Goal: Task Accomplishment & Management: Use online tool/utility

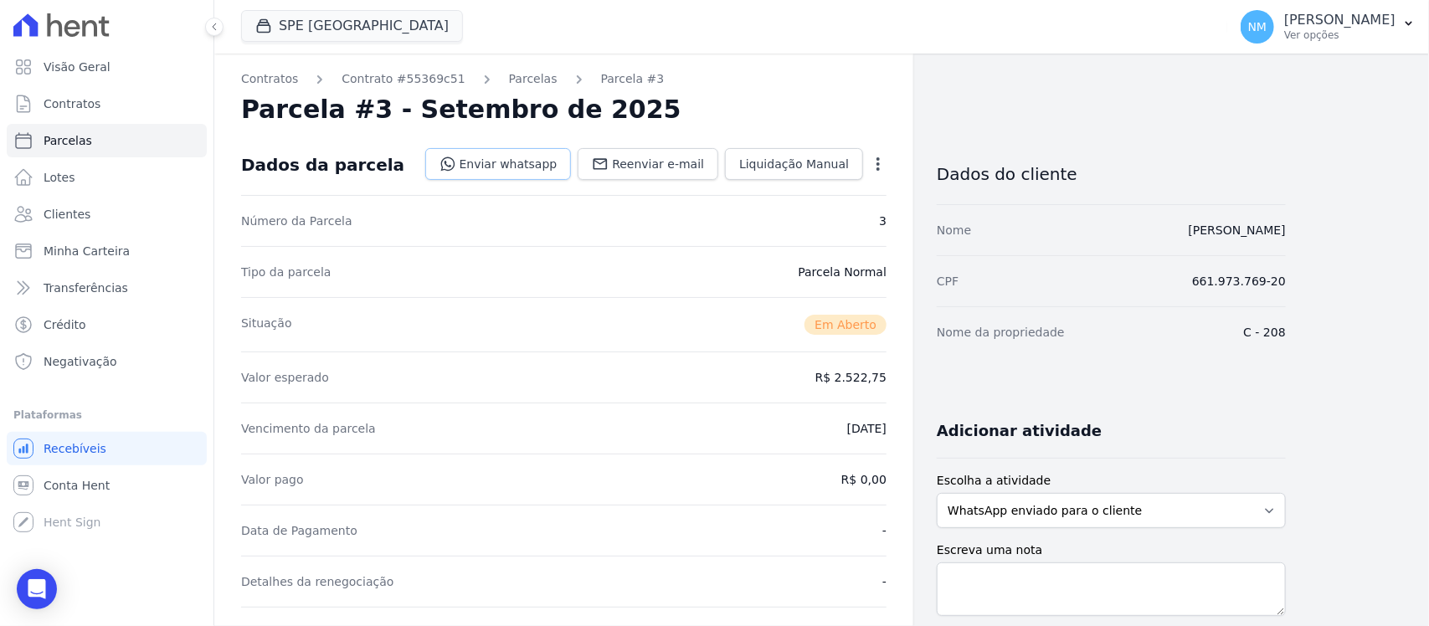
click at [501, 169] on link "Enviar whatsapp" at bounding box center [498, 164] width 147 height 32
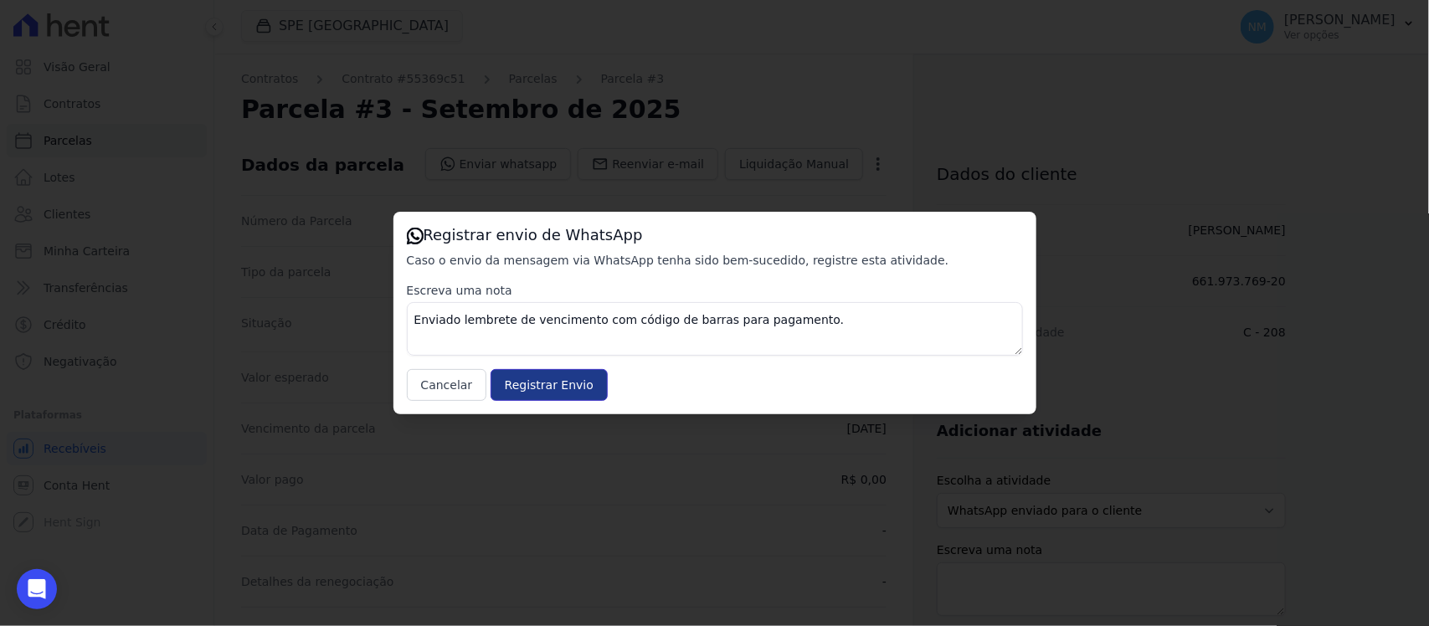
drag, startPoint x: 550, startPoint y: 382, endPoint x: 604, endPoint y: 269, distance: 125.1
click at [550, 381] on input "Registrar Envio" at bounding box center [549, 385] width 117 height 32
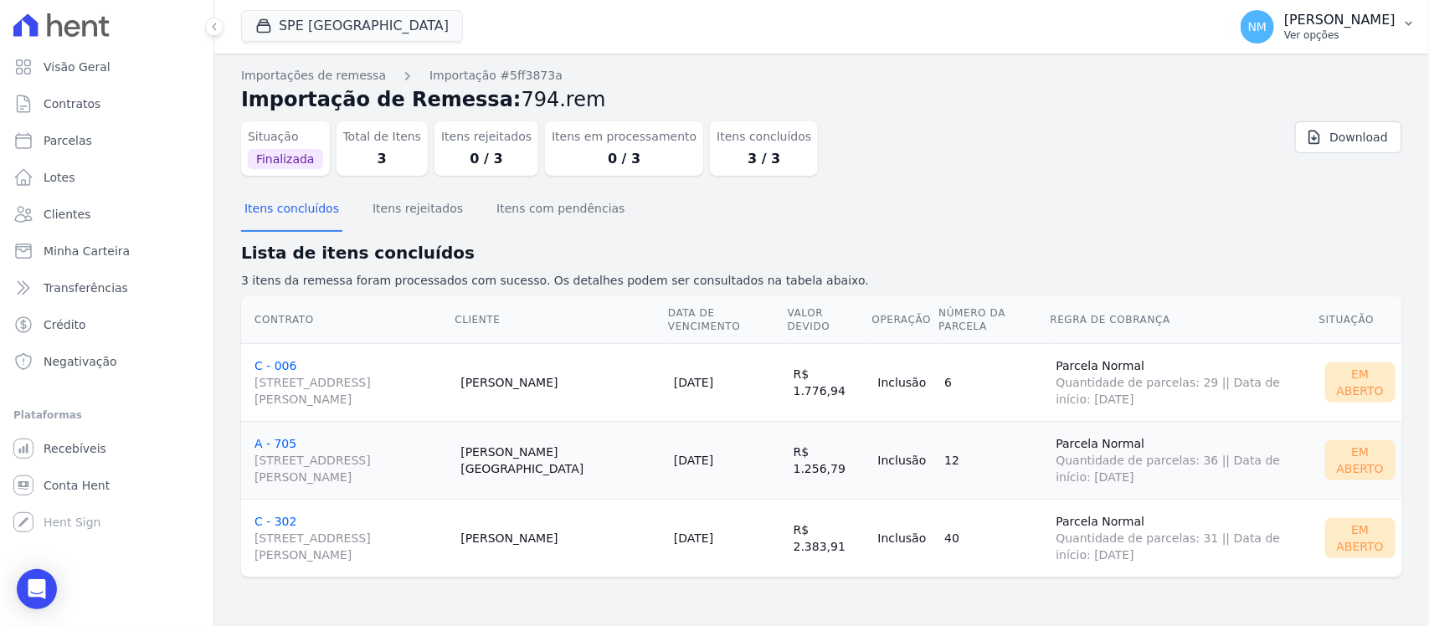
click at [1403, 18] on icon "button" at bounding box center [1408, 23] width 13 height 13
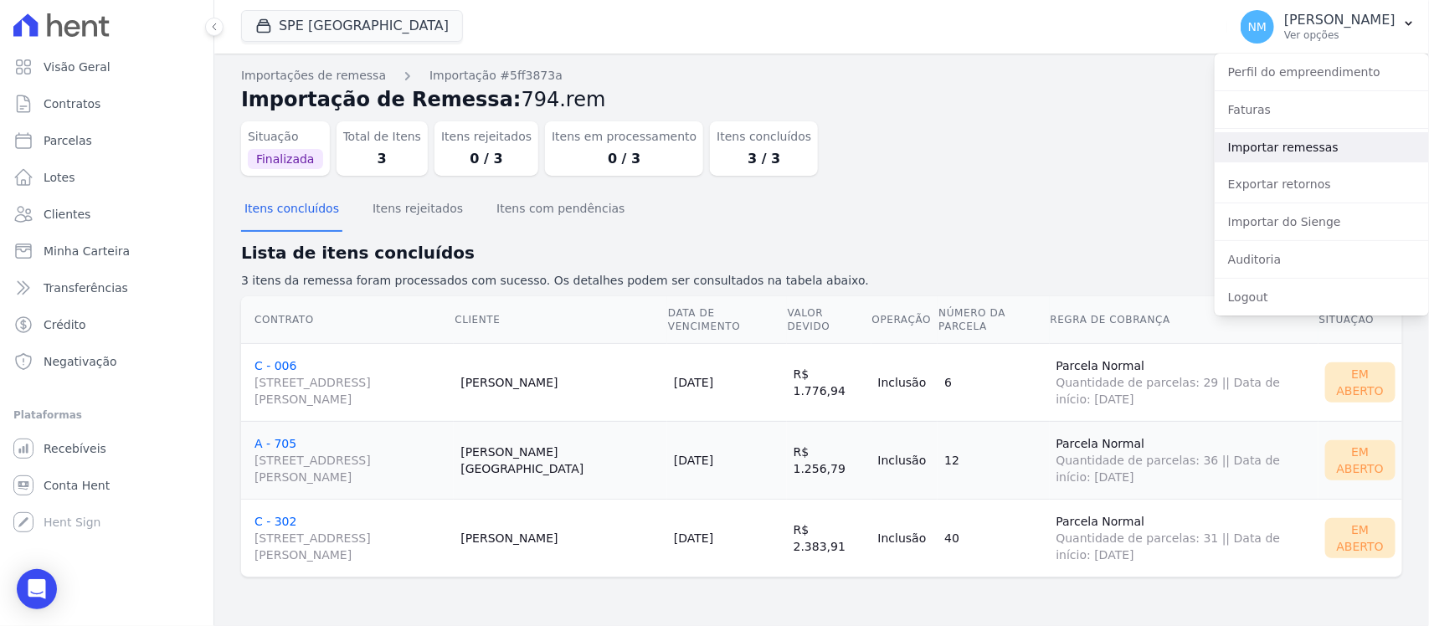
click at [1273, 144] on link "Importar remessas" at bounding box center [1322, 147] width 214 height 30
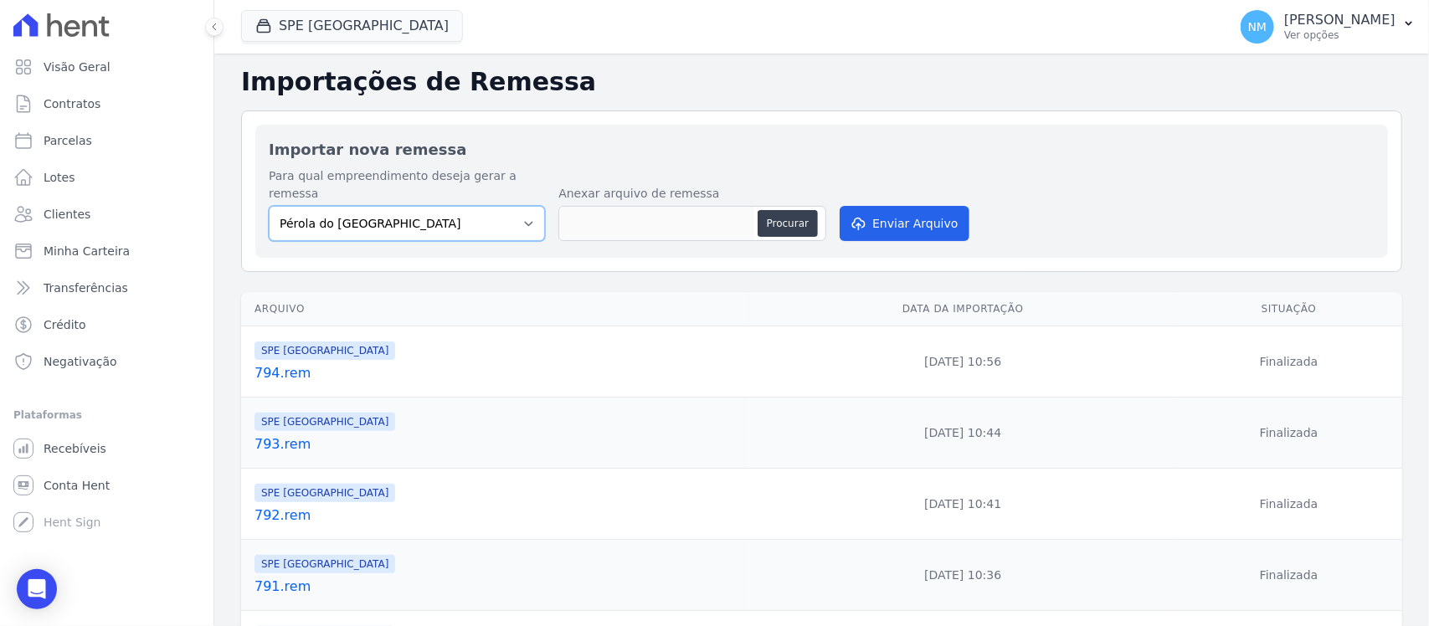
click at [528, 206] on select "Pérola do Tocantins SPE Montenegro" at bounding box center [407, 223] width 276 height 35
select select "168bdd06-a3dd-4988-b5a9-b0a7c7bf8968"
click at [269, 206] on select "Pérola do Tocantins SPE Montenegro" at bounding box center [407, 223] width 276 height 35
click at [774, 210] on button "Procurar" at bounding box center [788, 223] width 60 height 27
type input "795.rem"
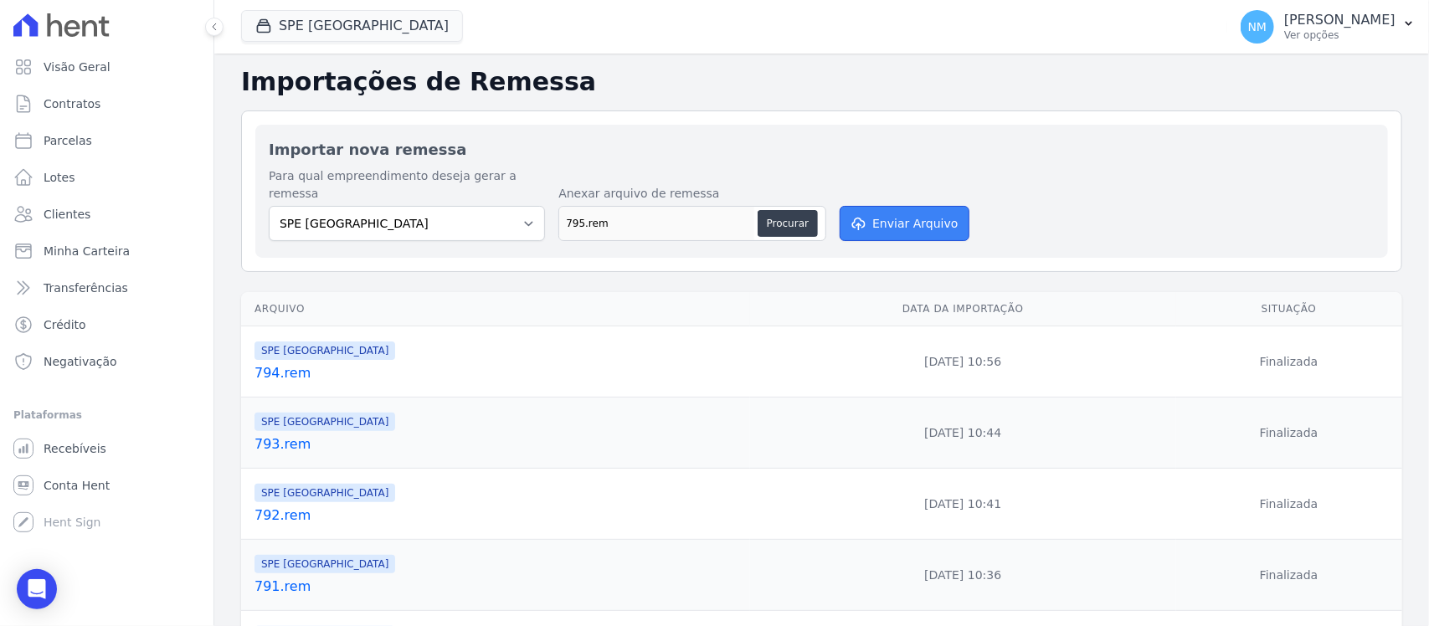
click at [896, 206] on button "Enviar Arquivo" at bounding box center [904, 223] width 129 height 35
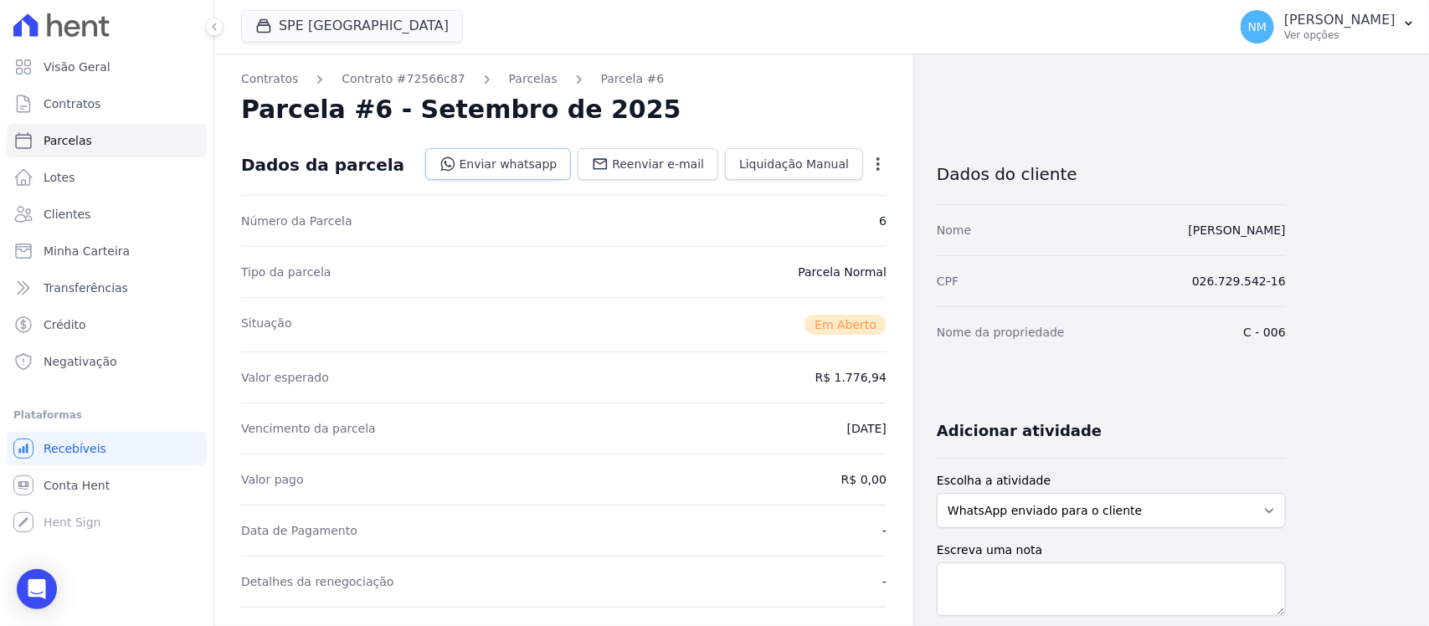
drag, startPoint x: 536, startPoint y: 162, endPoint x: 555, endPoint y: 172, distance: 21.7
click at [538, 165] on link "Enviar whatsapp" at bounding box center [498, 164] width 147 height 32
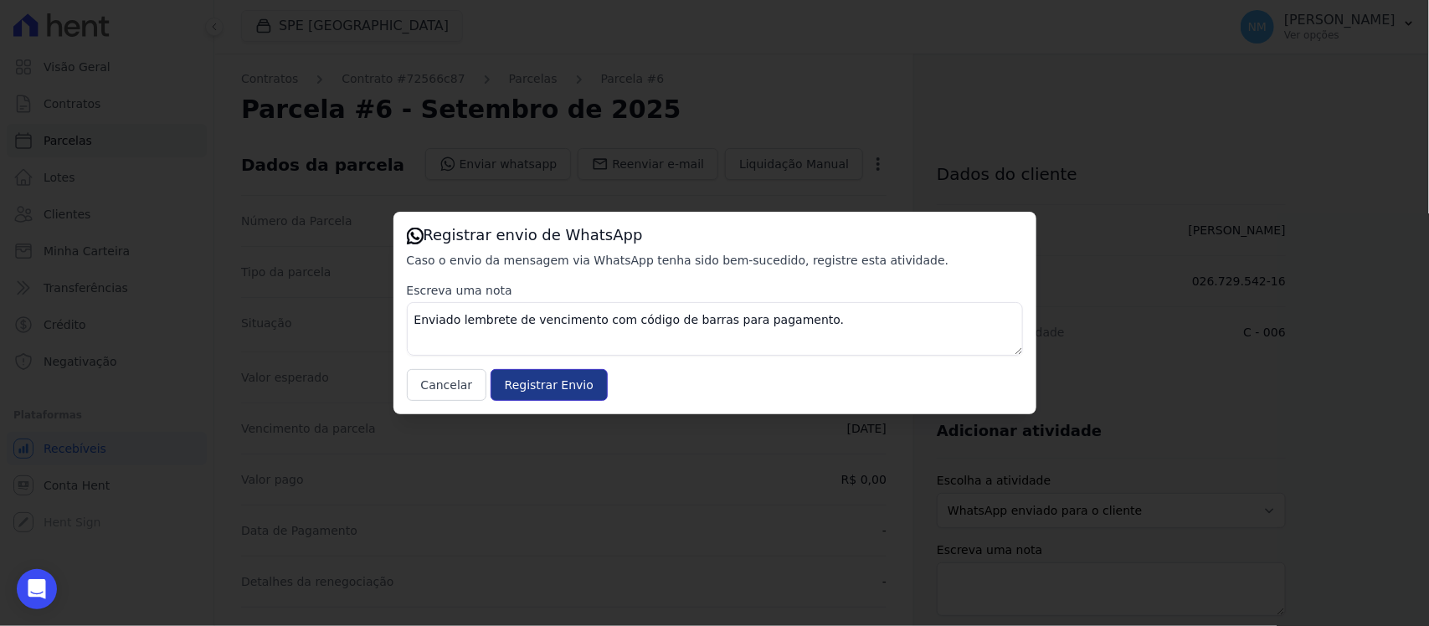
click at [579, 390] on input "Registrar Envio" at bounding box center [549, 385] width 117 height 32
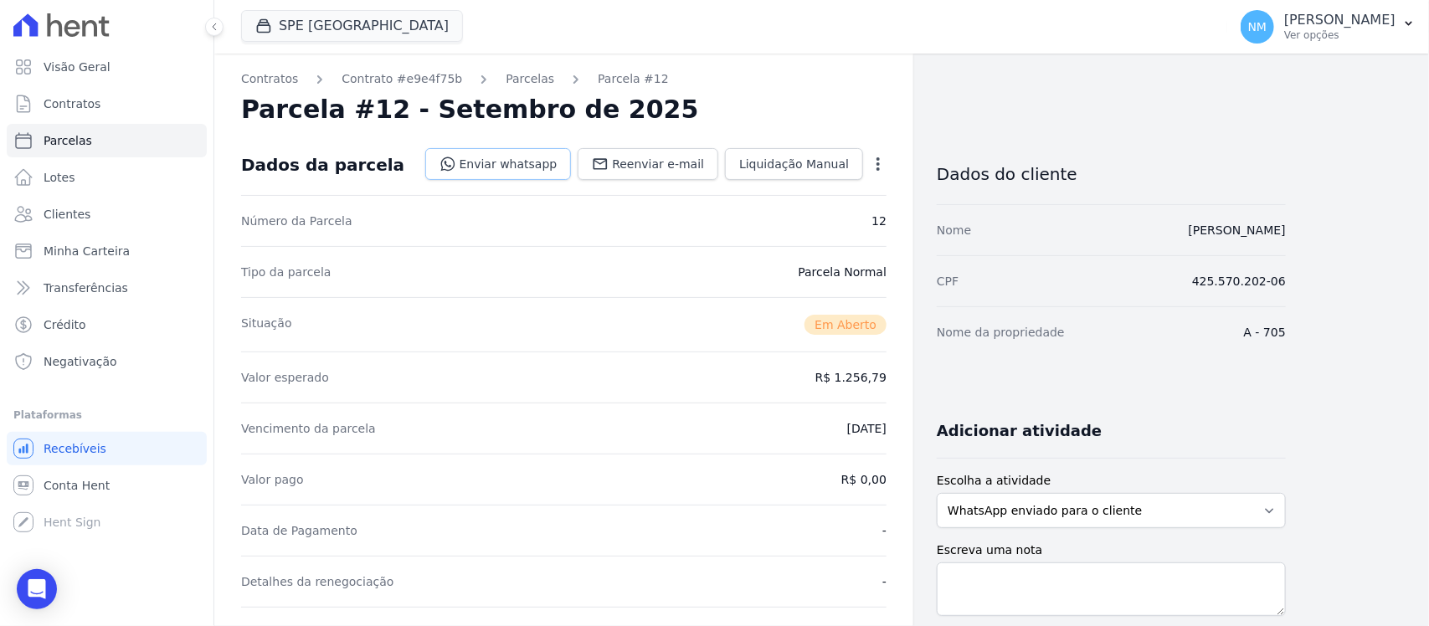
click at [528, 166] on link "Enviar whatsapp" at bounding box center [498, 164] width 147 height 32
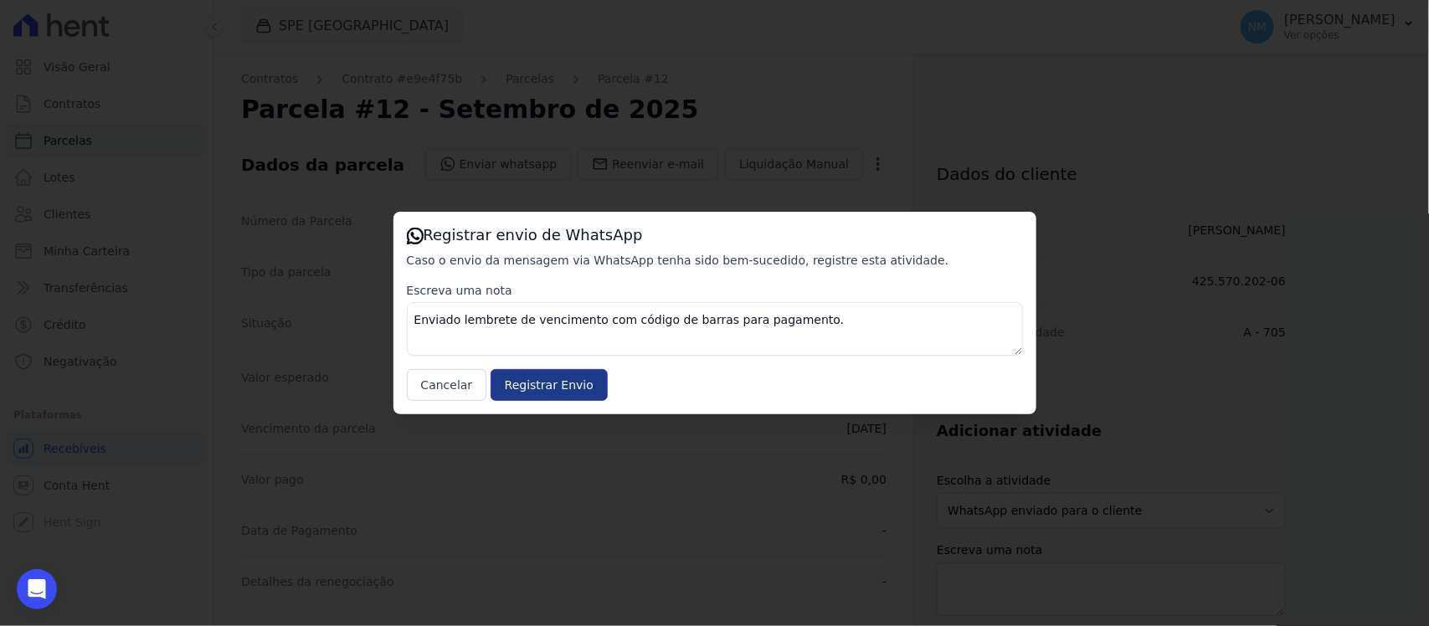
click at [586, 383] on input "Registrar Envio" at bounding box center [549, 385] width 117 height 32
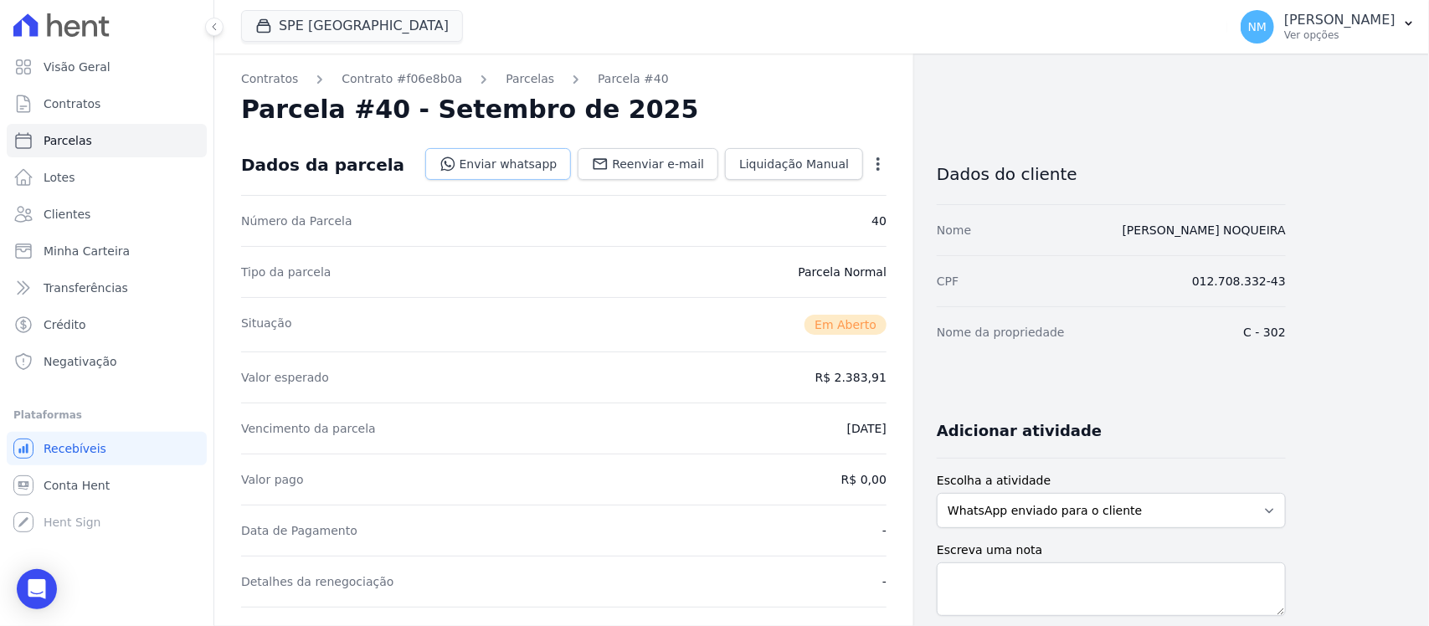
click at [529, 168] on link "Enviar whatsapp" at bounding box center [498, 164] width 147 height 32
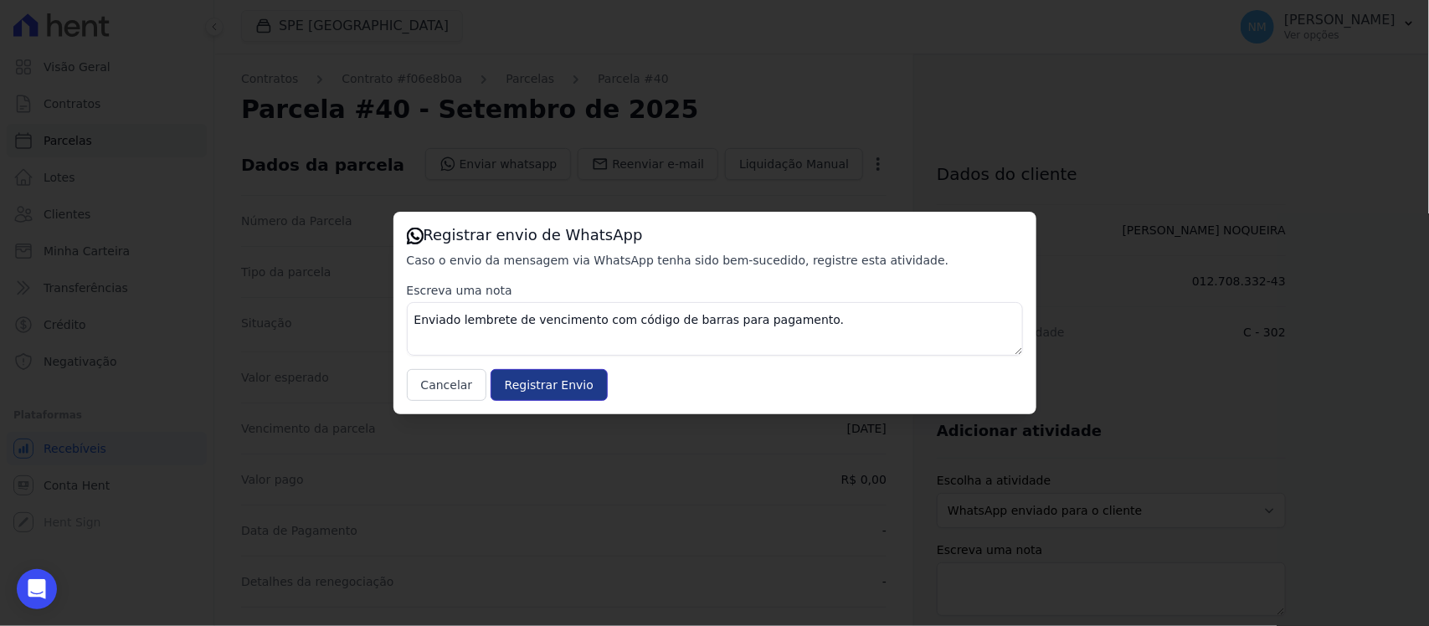
click at [571, 381] on input "Registrar Envio" at bounding box center [549, 385] width 117 height 32
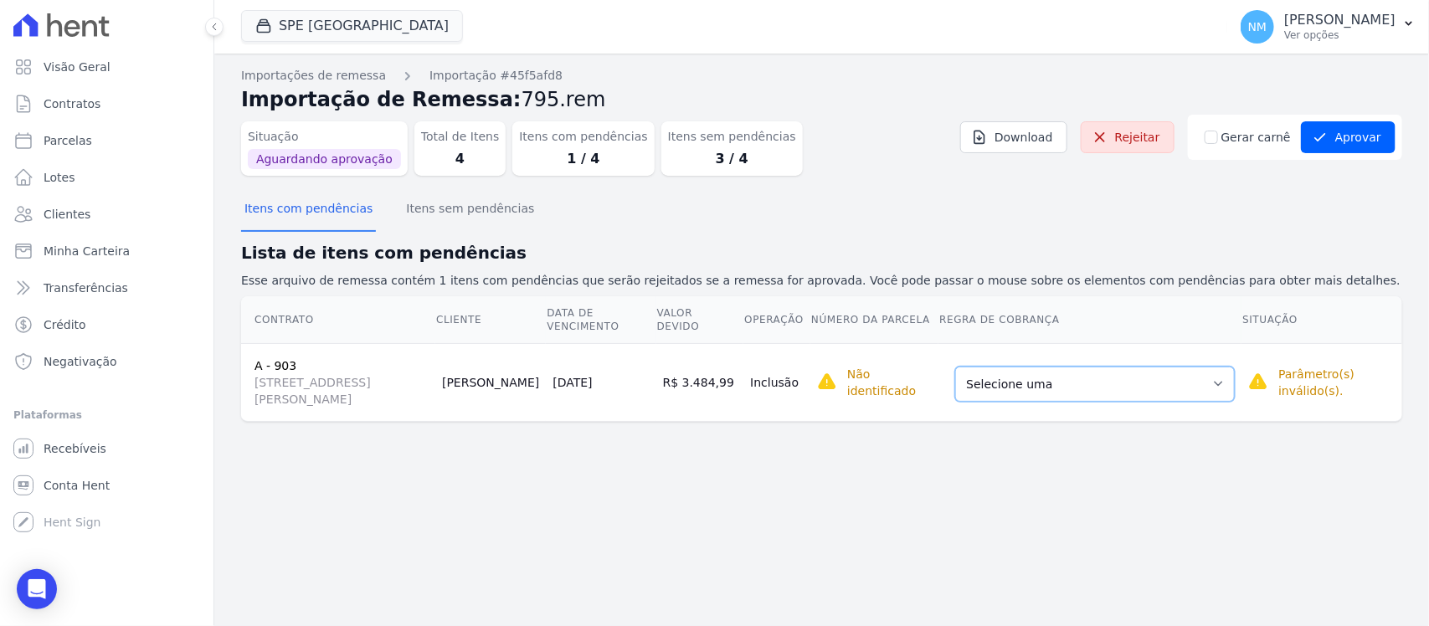
click at [1235, 389] on select "Selecione uma Nova Parcela Avulsa Parcela Avulsa Existente Sinal (1 X R$ 16.200…" at bounding box center [1095, 384] width 280 height 35
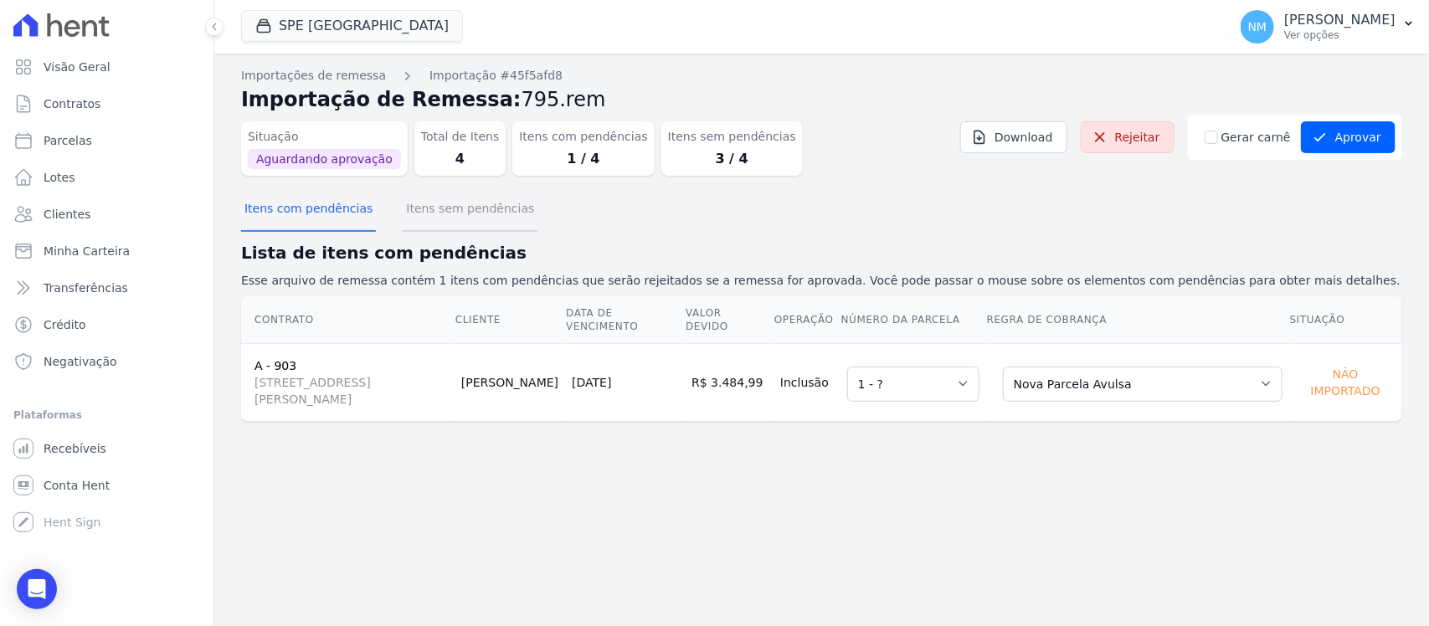
drag, startPoint x: 473, startPoint y: 209, endPoint x: 490, endPoint y: 209, distance: 16.7
click at [473, 209] on button "Itens sem pendências" at bounding box center [470, 210] width 135 height 44
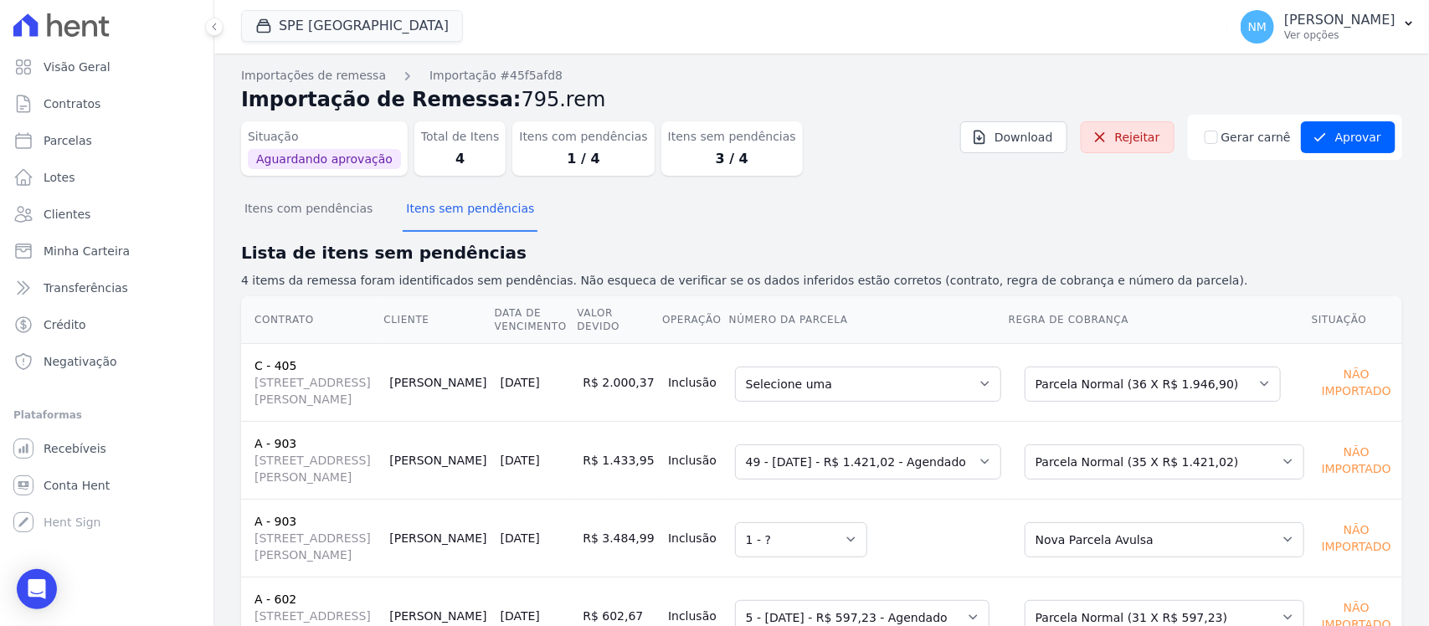
scroll to position [105, 0]
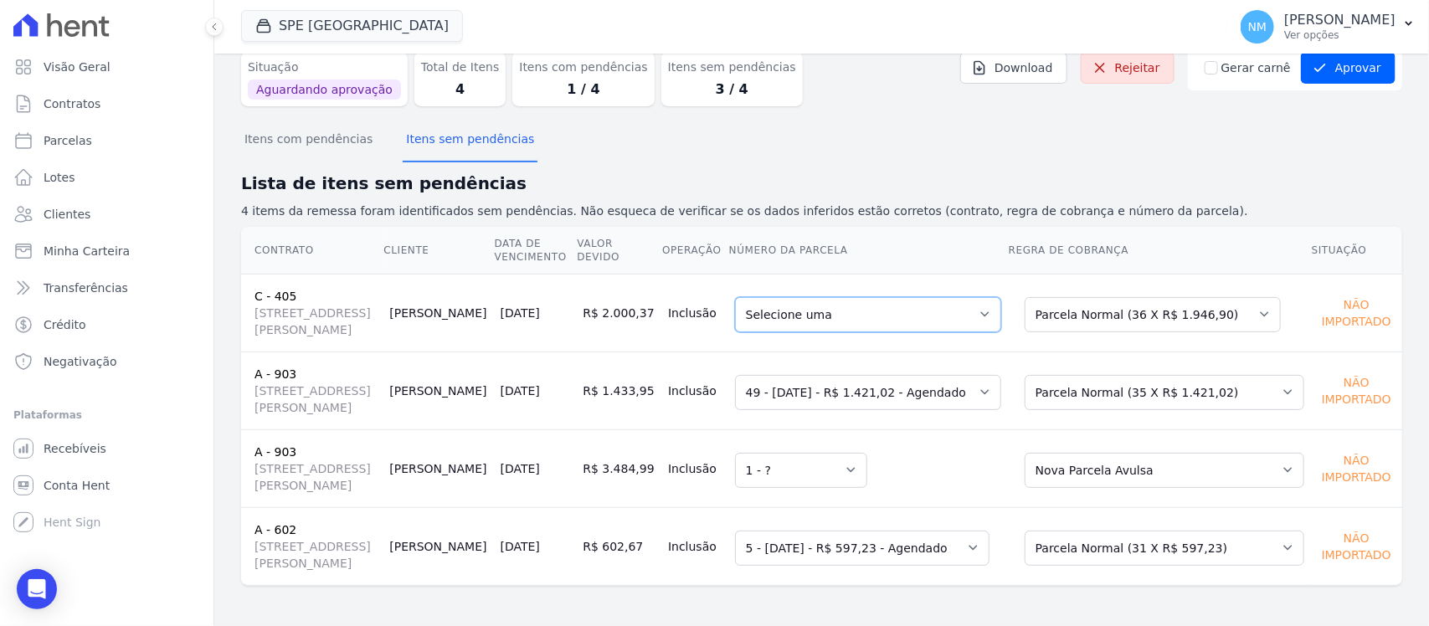
click at [995, 297] on select "Selecione uma 1 - 26/04/2025 - R$ 1.998,56 - Agendado 3 - 26/06/2025 - R$ 1.946…" at bounding box center [868, 314] width 266 height 35
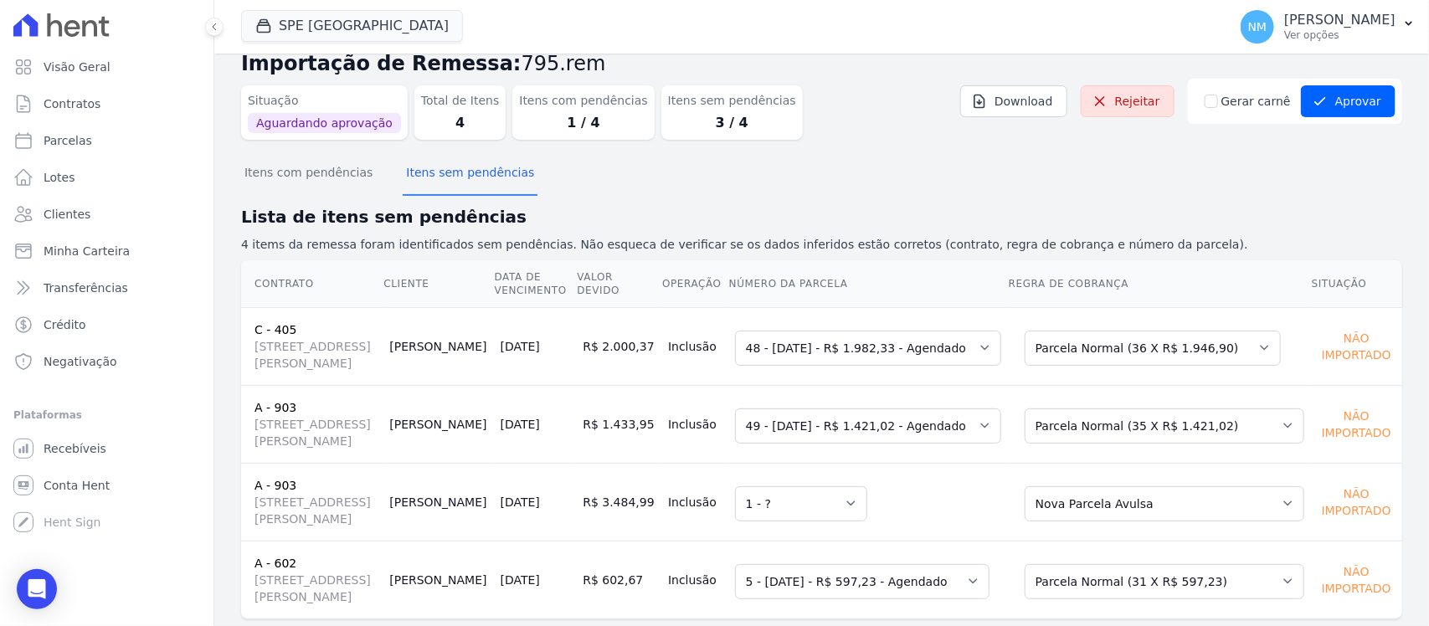
scroll to position [0, 0]
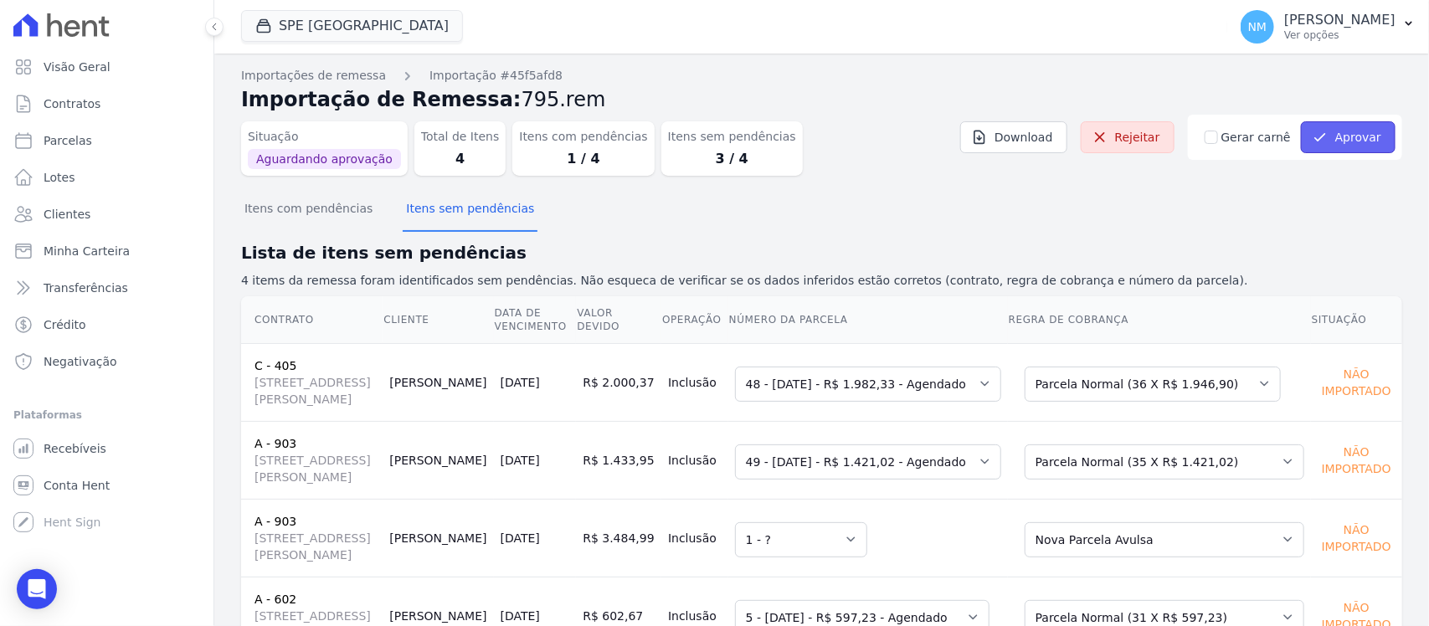
click at [1327, 135] on button "Aprovar" at bounding box center [1348, 137] width 95 height 32
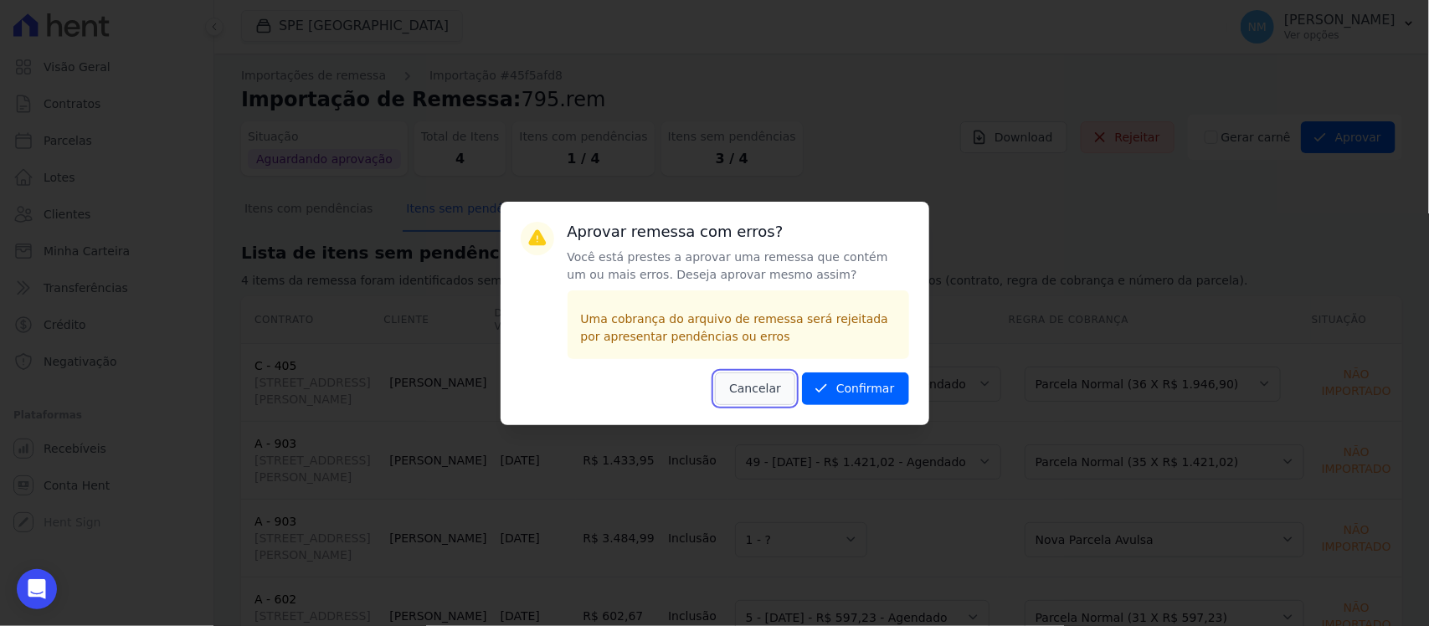
click at [764, 390] on button "Cancelar" at bounding box center [755, 389] width 80 height 33
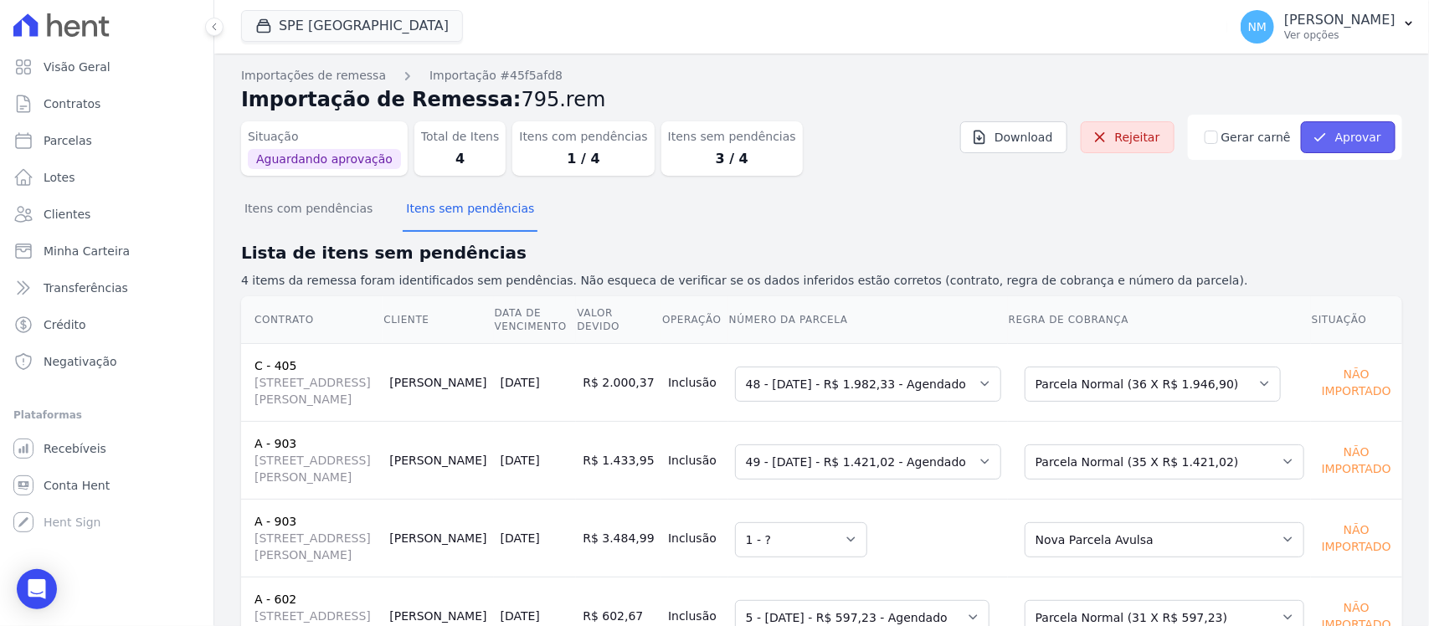
click at [1340, 132] on button "Aprovar" at bounding box center [1348, 137] width 95 height 32
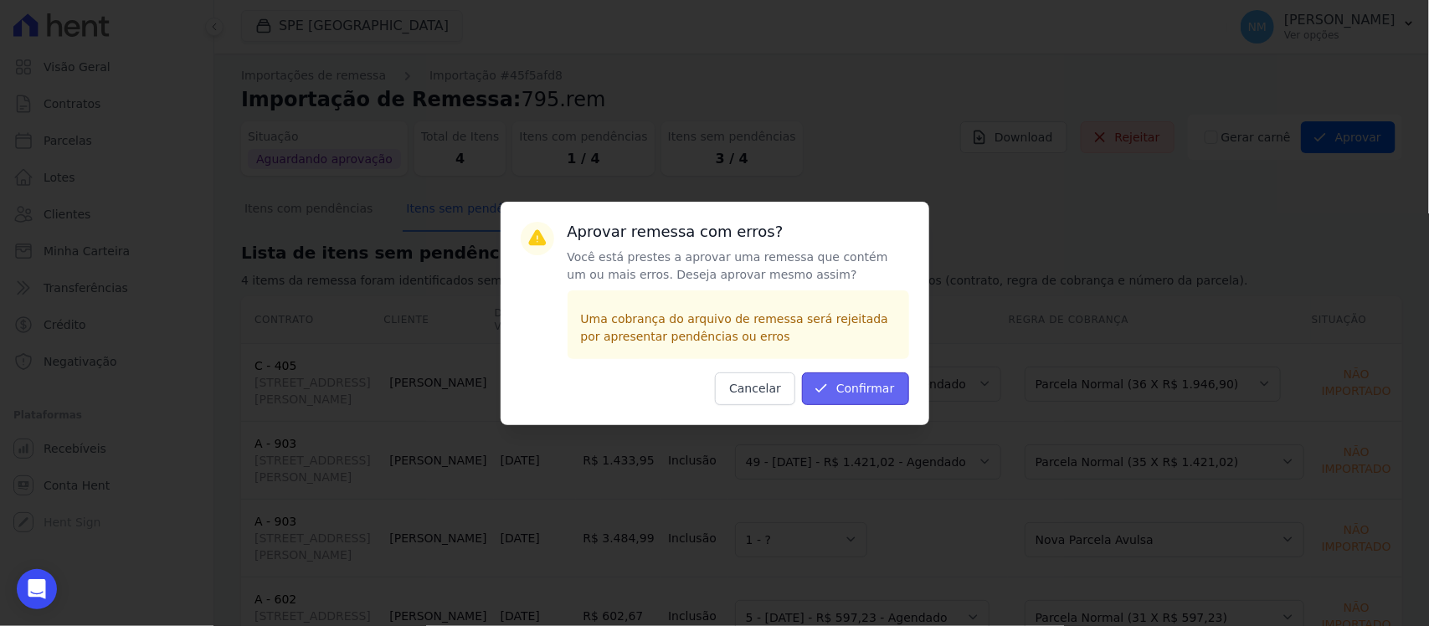
click at [873, 386] on button "Confirmar" at bounding box center [855, 389] width 107 height 33
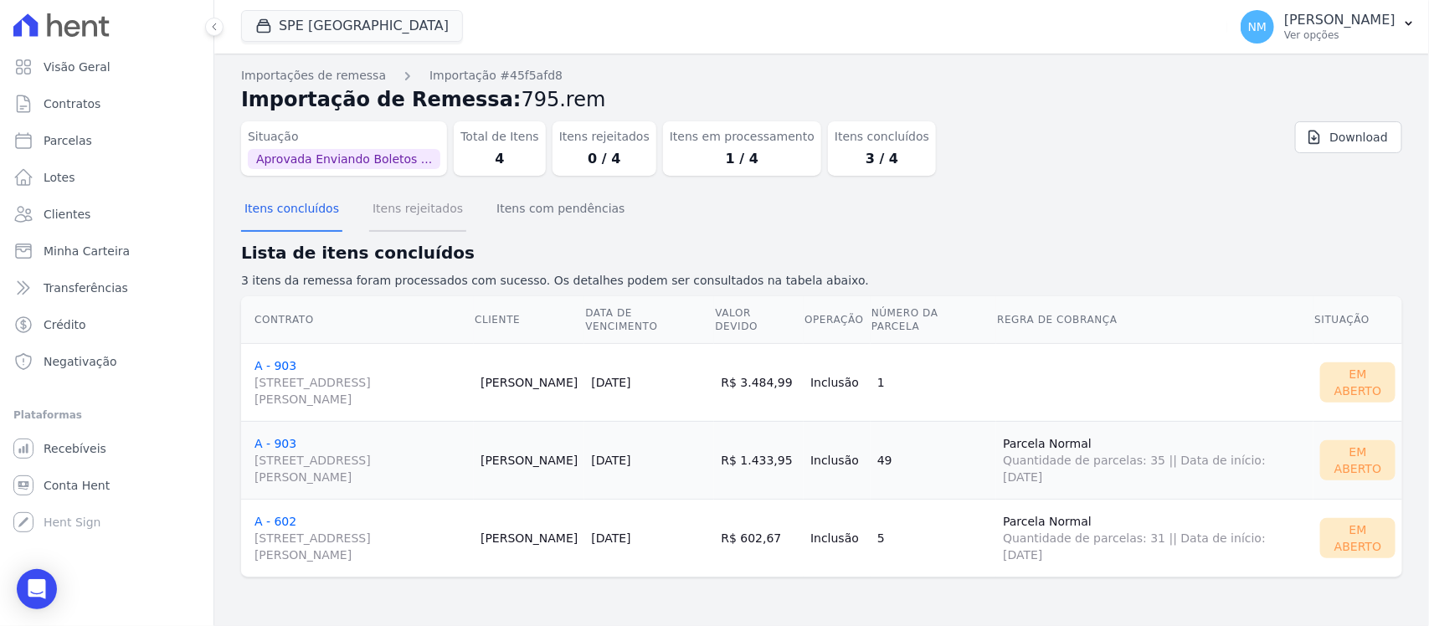
click at [425, 220] on button "Itens rejeitados" at bounding box center [417, 210] width 97 height 44
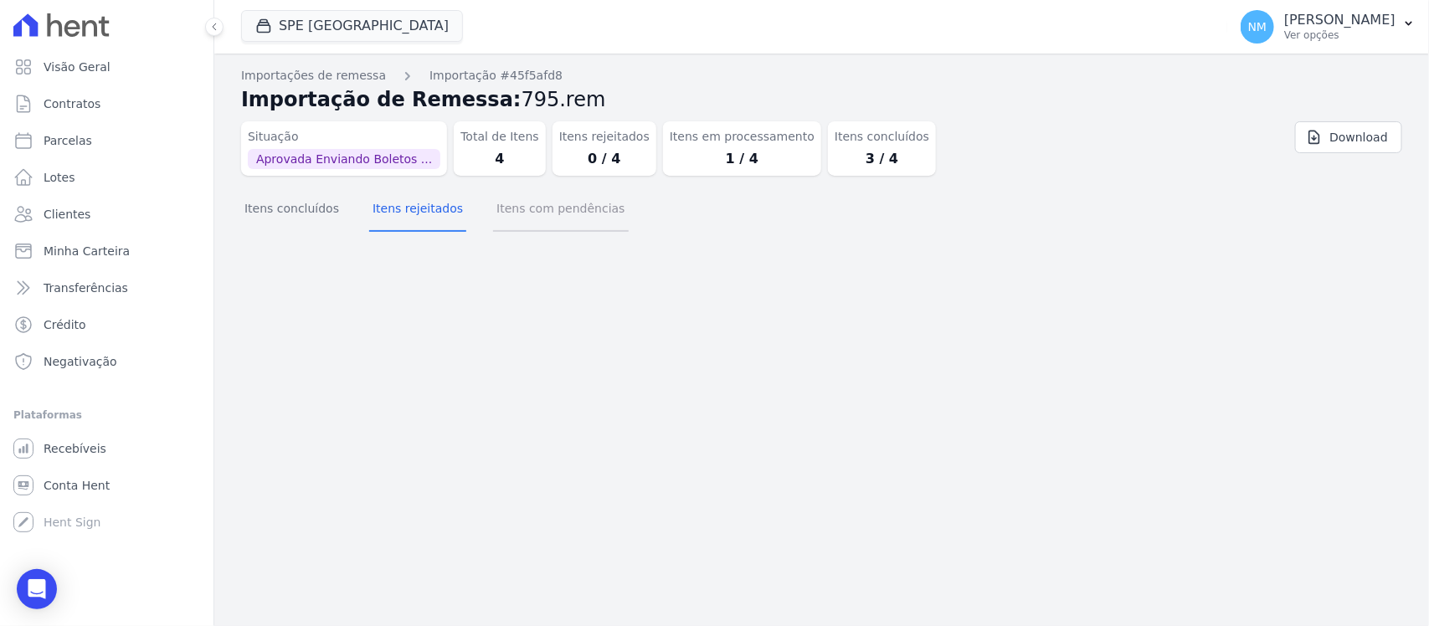
click at [543, 218] on button "Itens com pendências" at bounding box center [560, 210] width 135 height 44
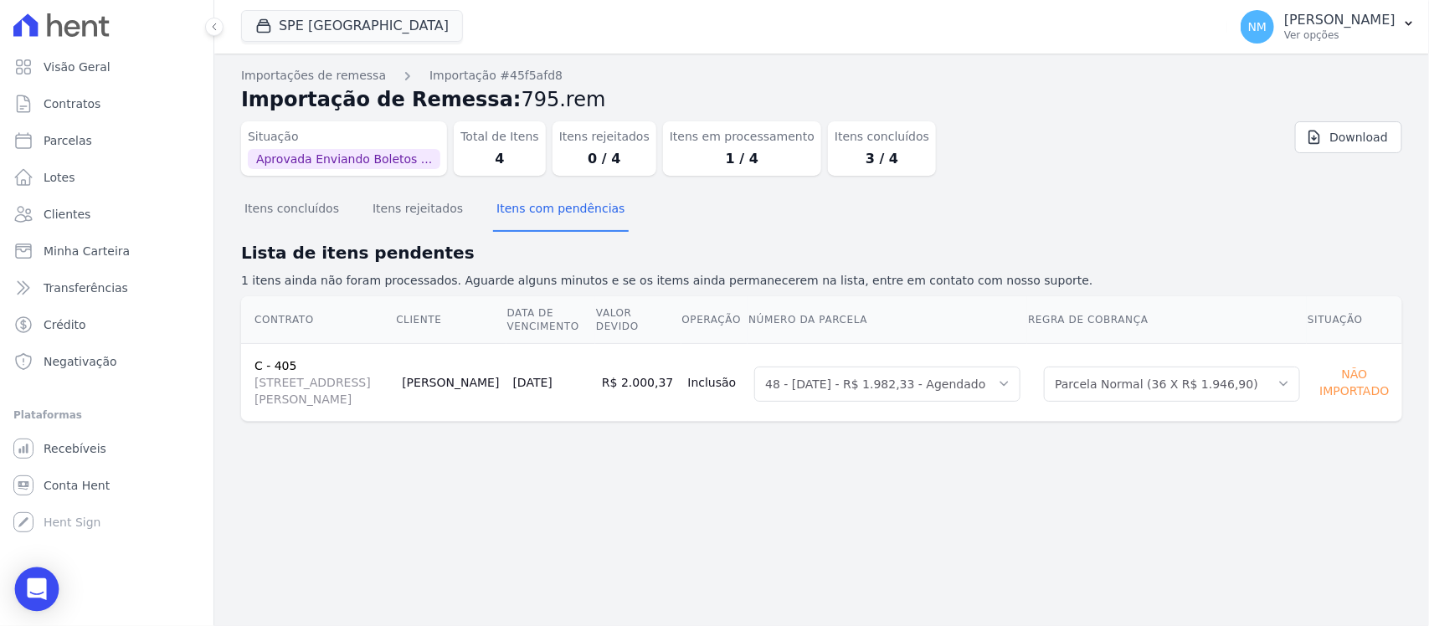
click at [44, 579] on div "Open Intercom Messenger" at bounding box center [37, 590] width 44 height 44
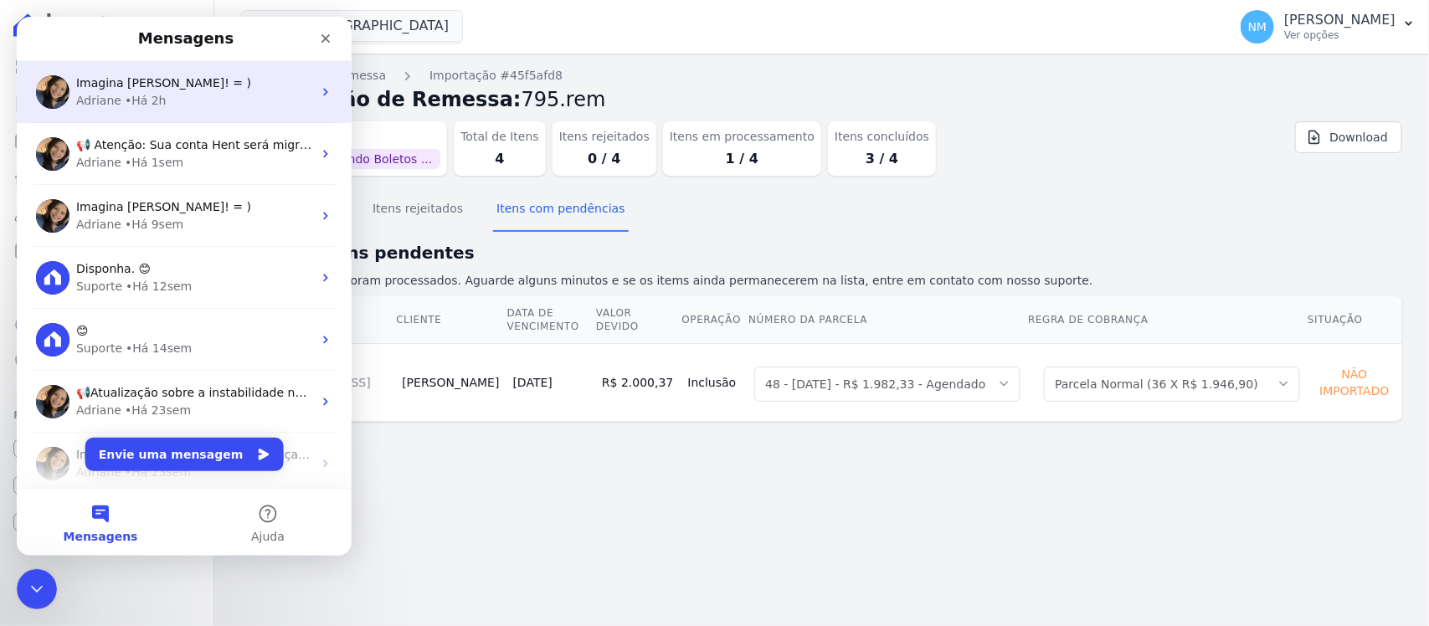
click at [156, 86] on span "Imagina Nilda! = )" at bounding box center [163, 82] width 175 height 13
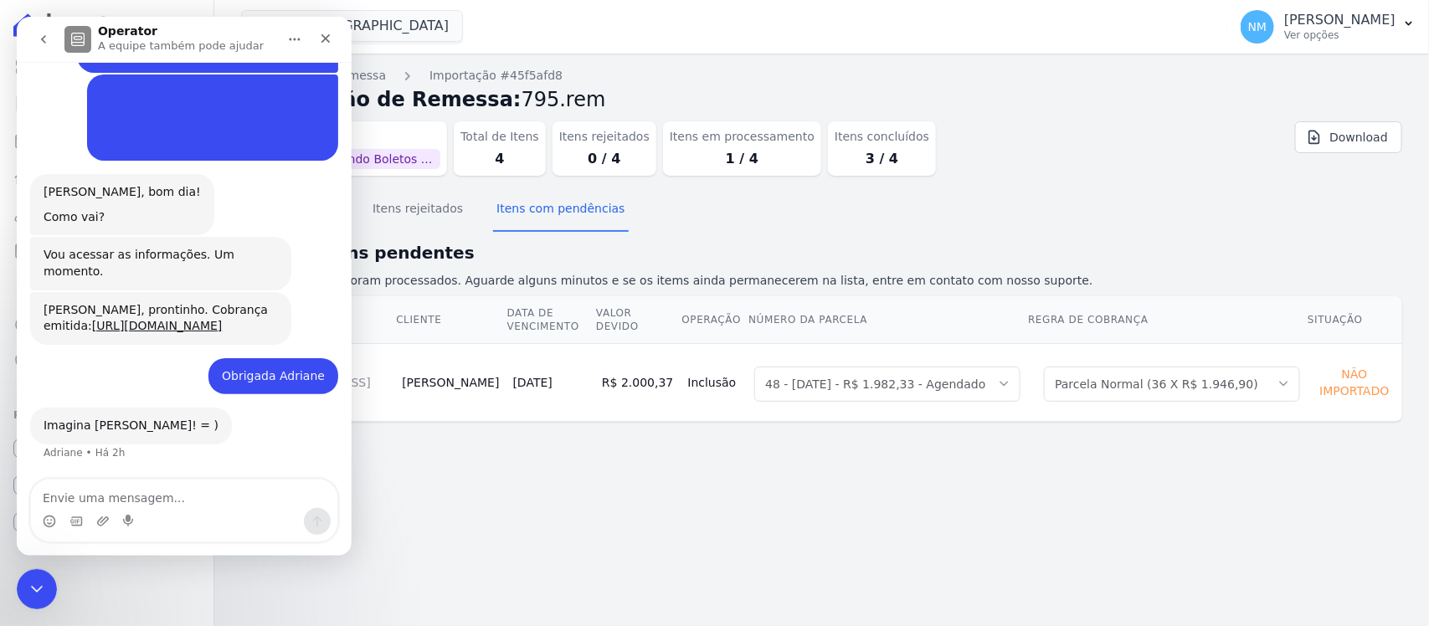
scroll to position [9162, 0]
click at [78, 495] on textarea "Envie uma mensagem..." at bounding box center [184, 494] width 306 height 28
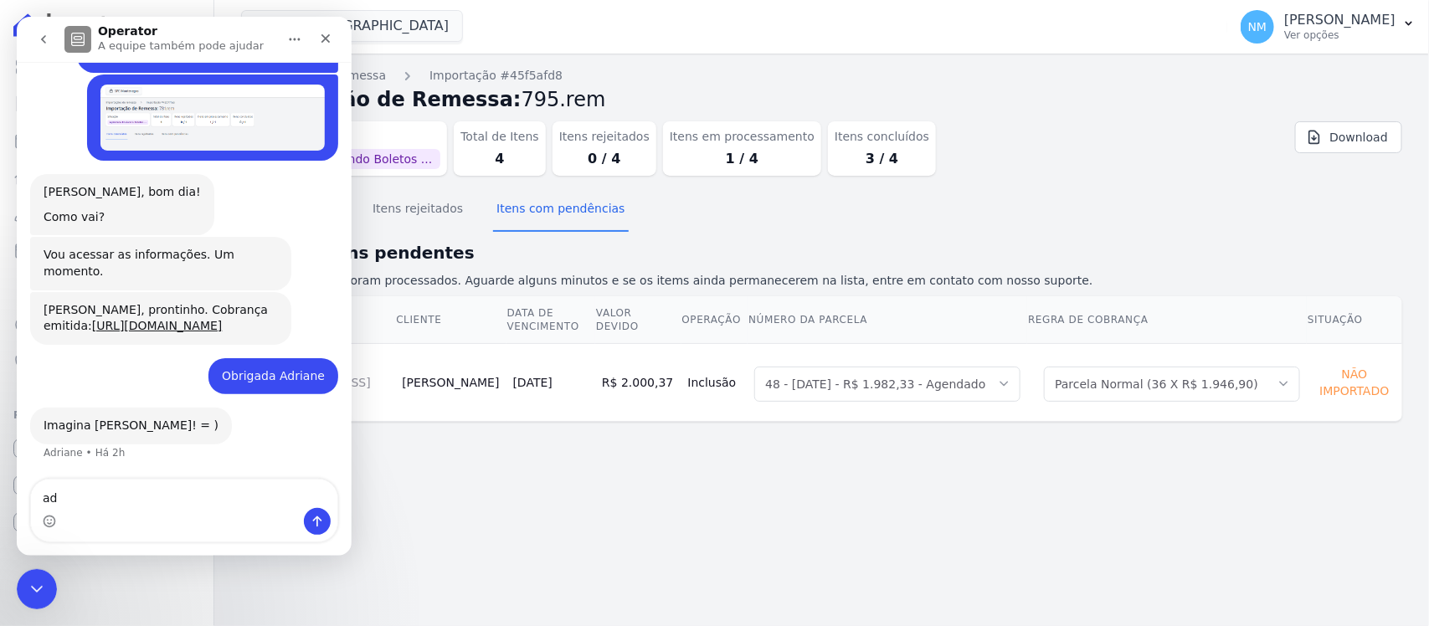
type textarea "a"
type textarea "Adriane ,mais este"
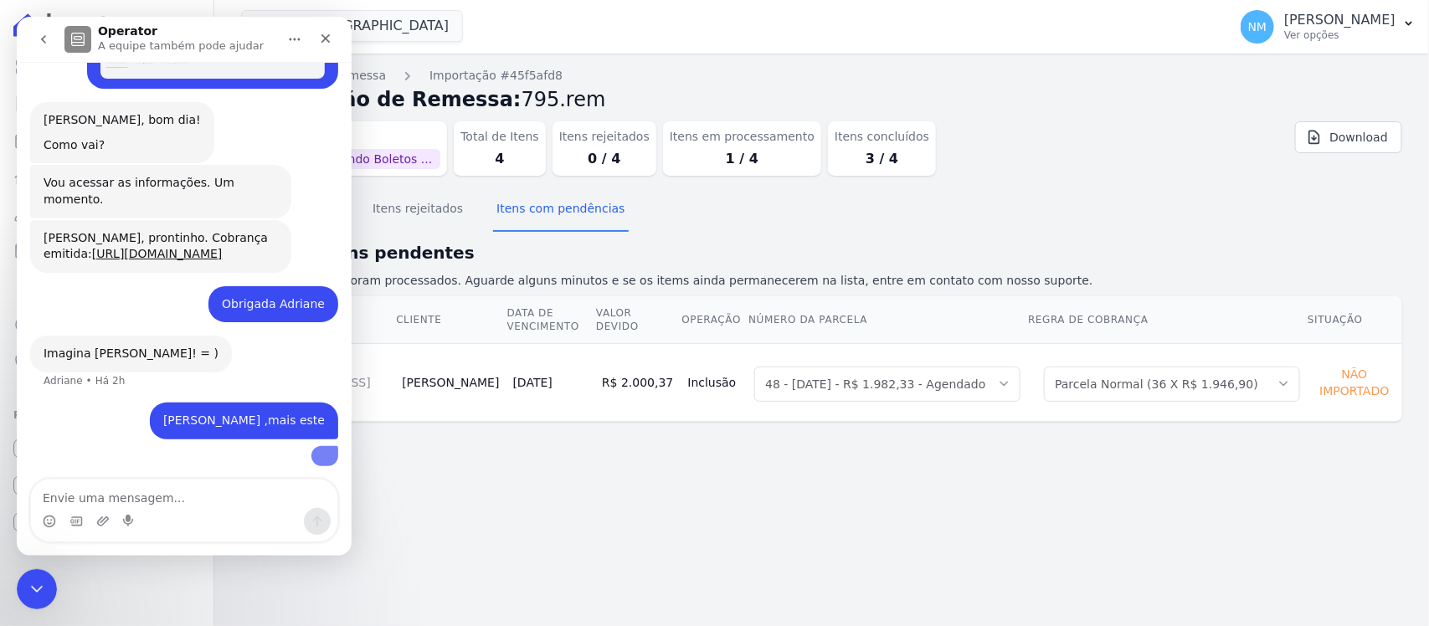
scroll to position [9324, 0]
click at [212, 497] on textarea "Envie uma mensagem..." at bounding box center [184, 494] width 306 height 28
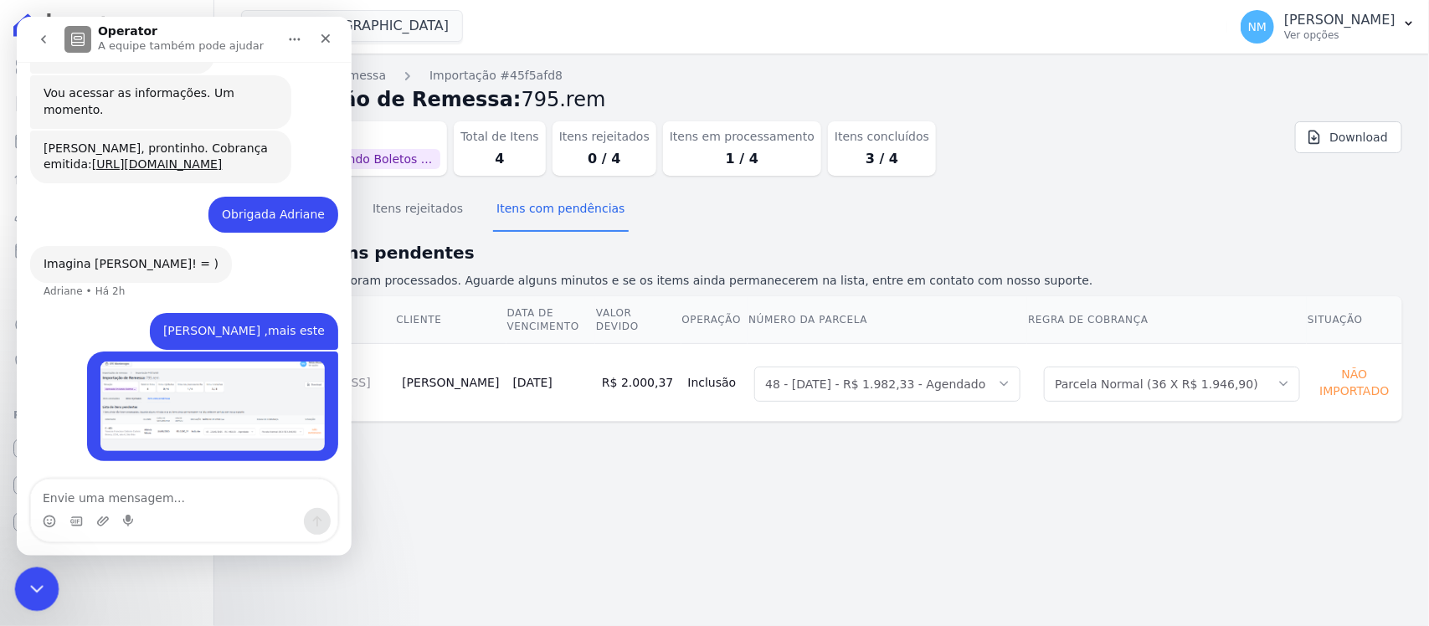
click at [36, 594] on icon "Encerramento do Messenger da Intercom" at bounding box center [34, 587] width 20 height 20
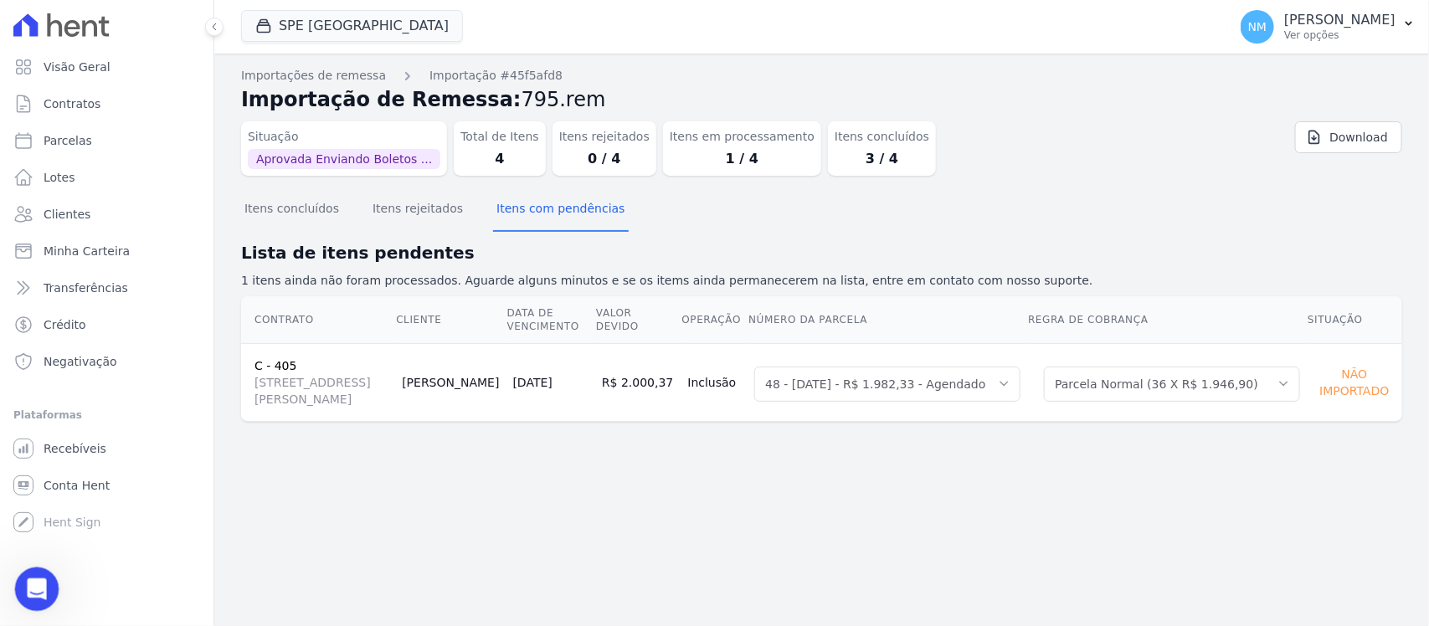
click at [22, 580] on div "Abertura do Messenger da Intercom" at bounding box center [34, 586] width 55 height 55
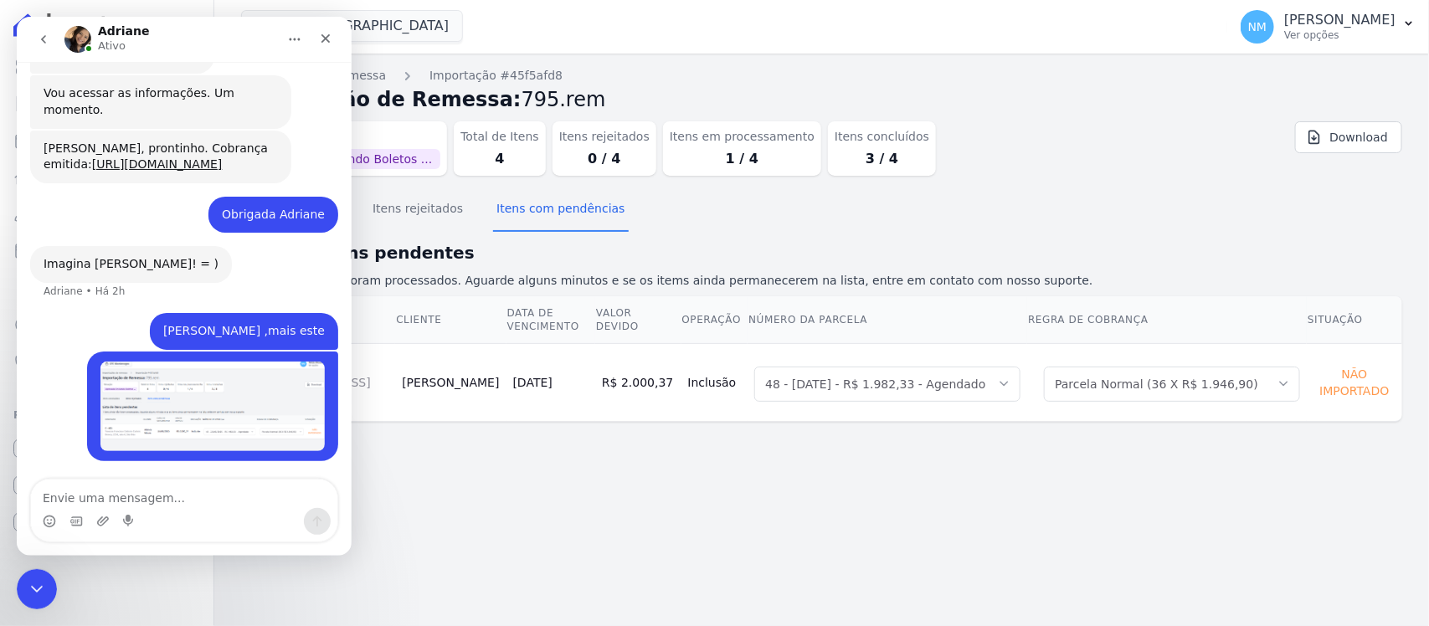
click at [165, 408] on img "NILDA diz…" at bounding box center [212, 407] width 224 height 90
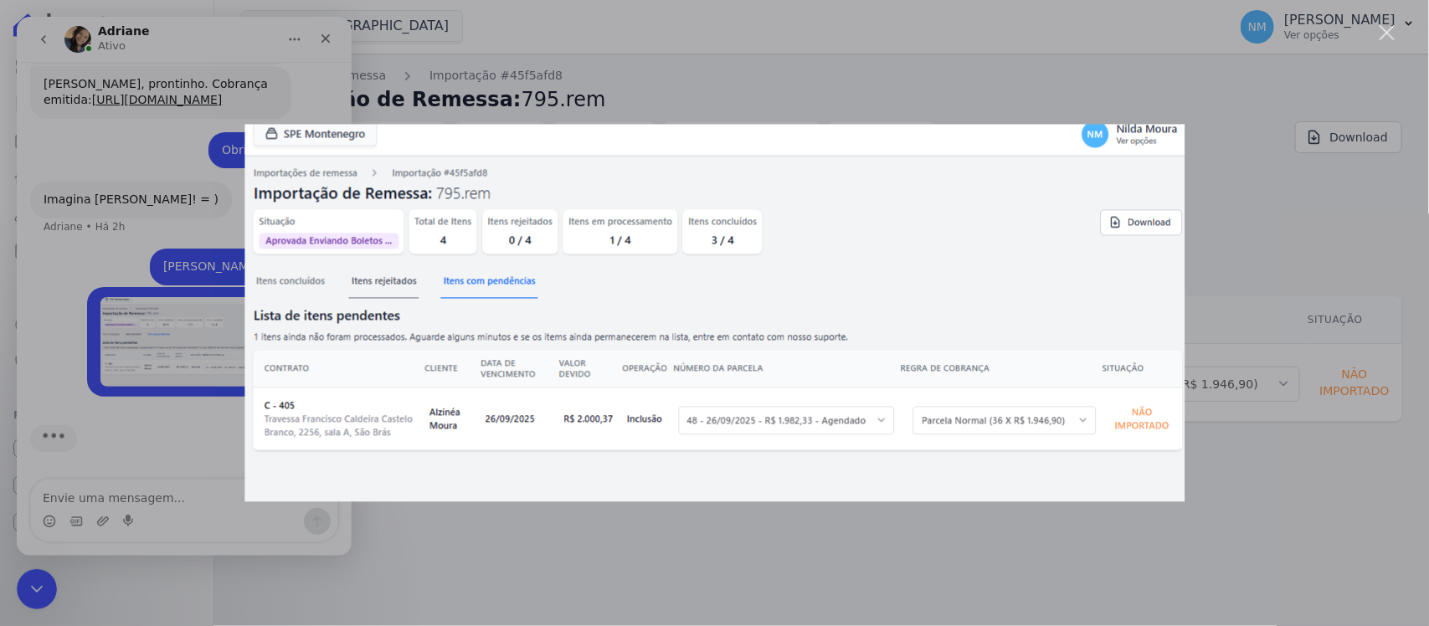
scroll to position [9388, 0]
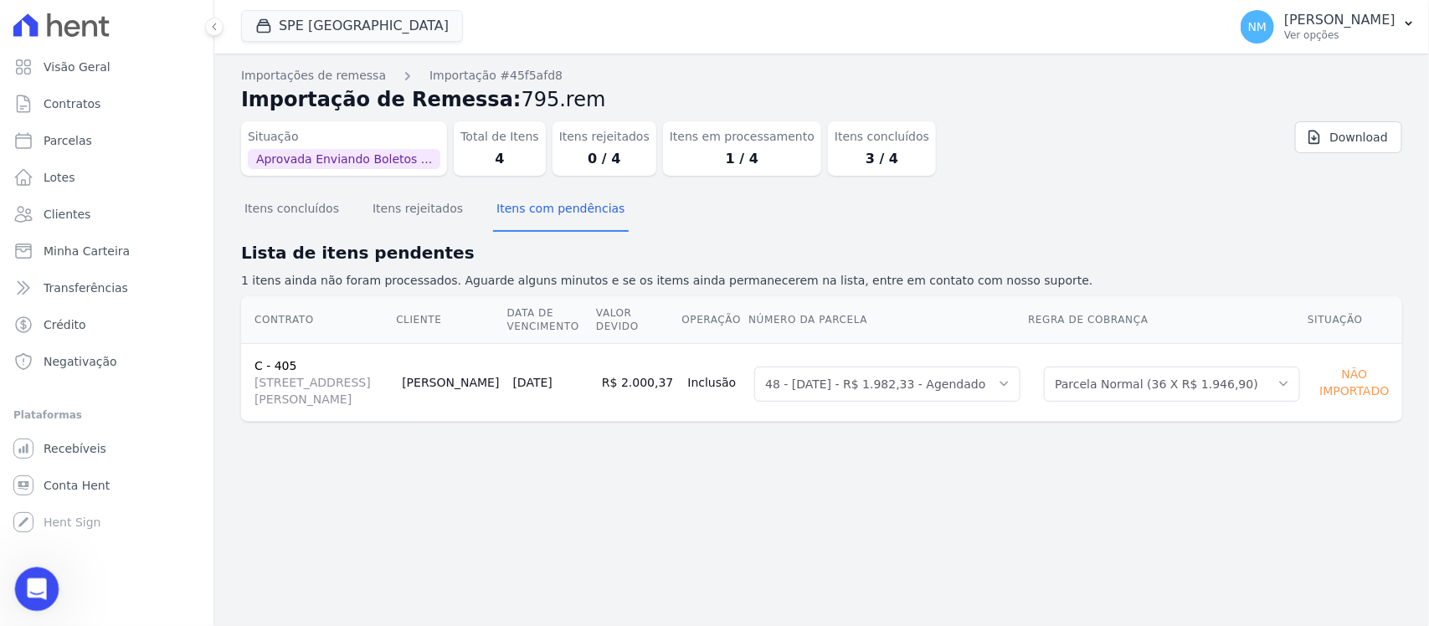
click at [26, 569] on div "Abertura do Messenger da Intercom" at bounding box center [34, 586] width 55 height 55
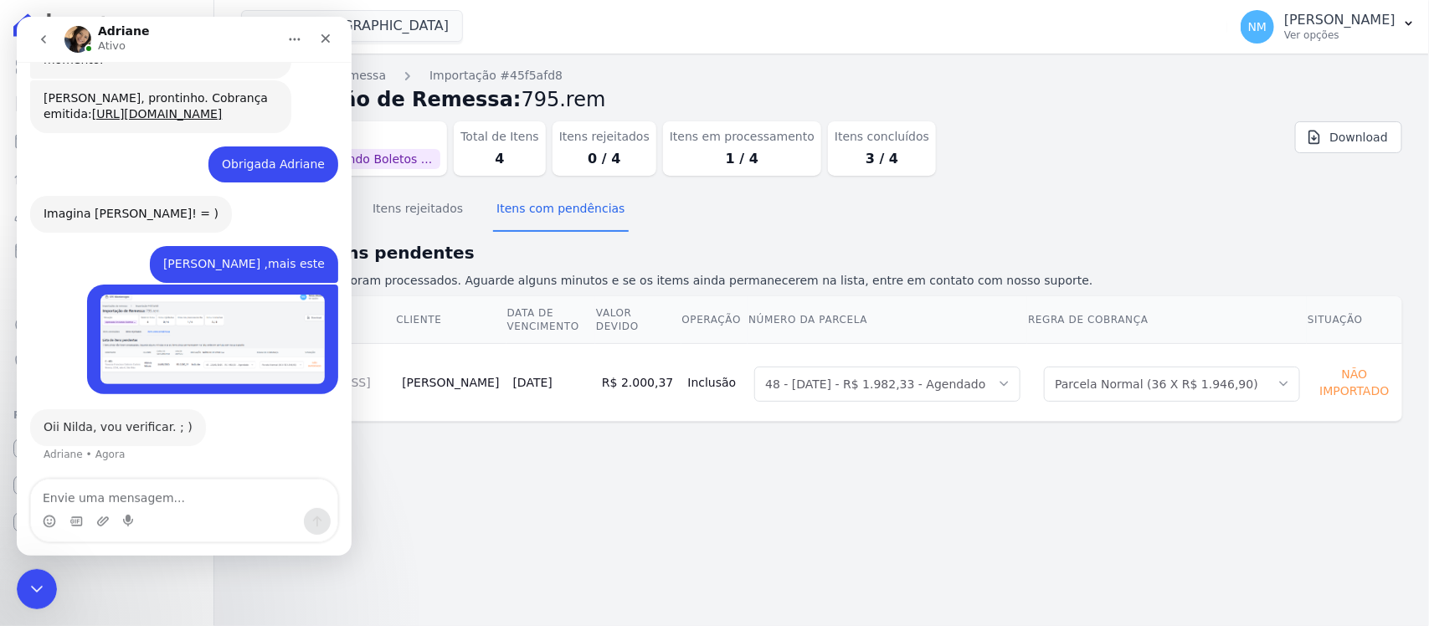
scroll to position [9374, 0]
click at [176, 491] on textarea "Envie uma mensagem..." at bounding box center [184, 494] width 306 height 28
type textarea "k"
type textarea "obrigada ,desculpe a pertubação"
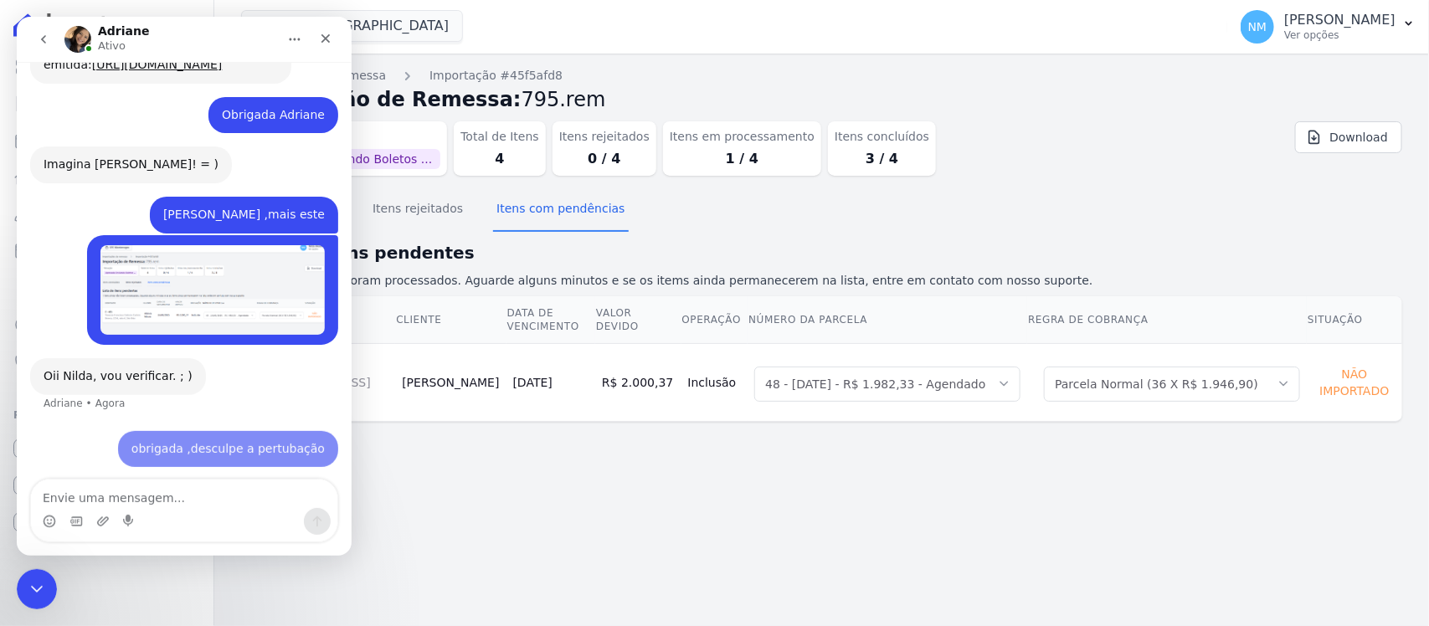
scroll to position [9424, 0]
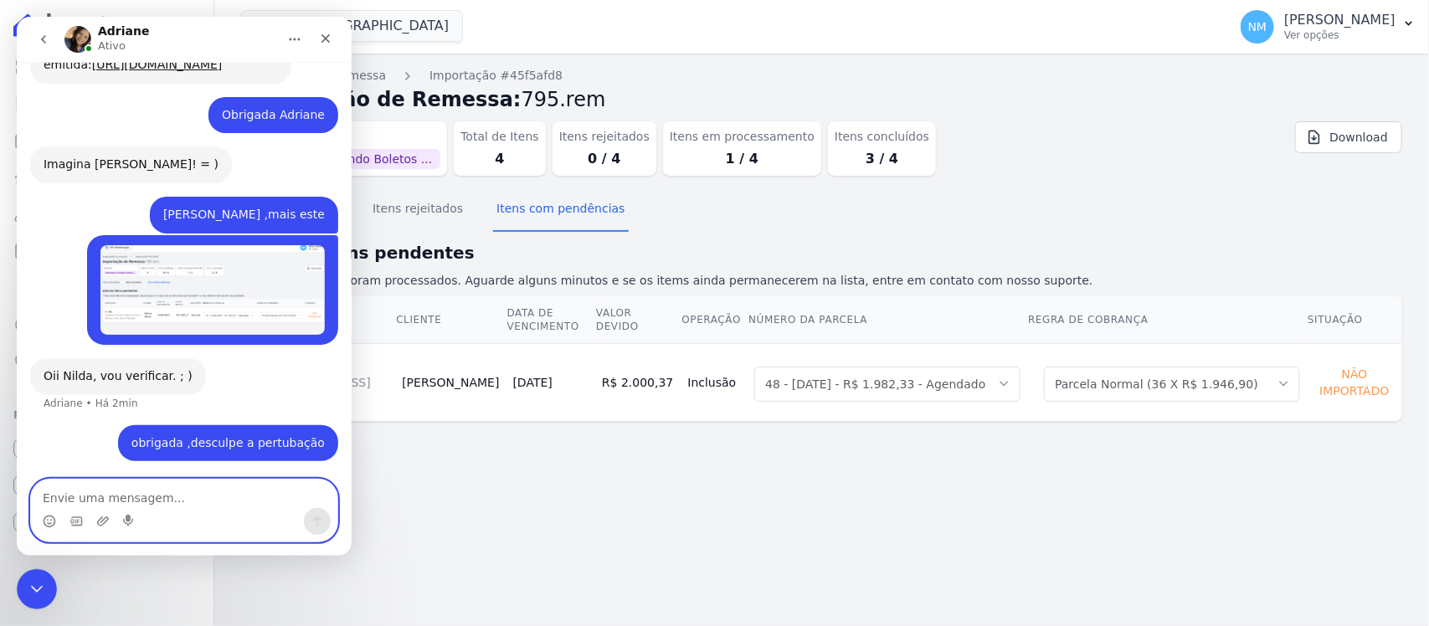
drag, startPoint x: 461, startPoint y: 515, endPoint x: 386, endPoint y: 478, distance: 83.9
click at [223, 508] on textarea "Envie uma mensagem..." at bounding box center [184, 494] width 306 height 28
click at [42, 593] on icon "Encerramento do Messenger da Intercom" at bounding box center [34, 587] width 20 height 20
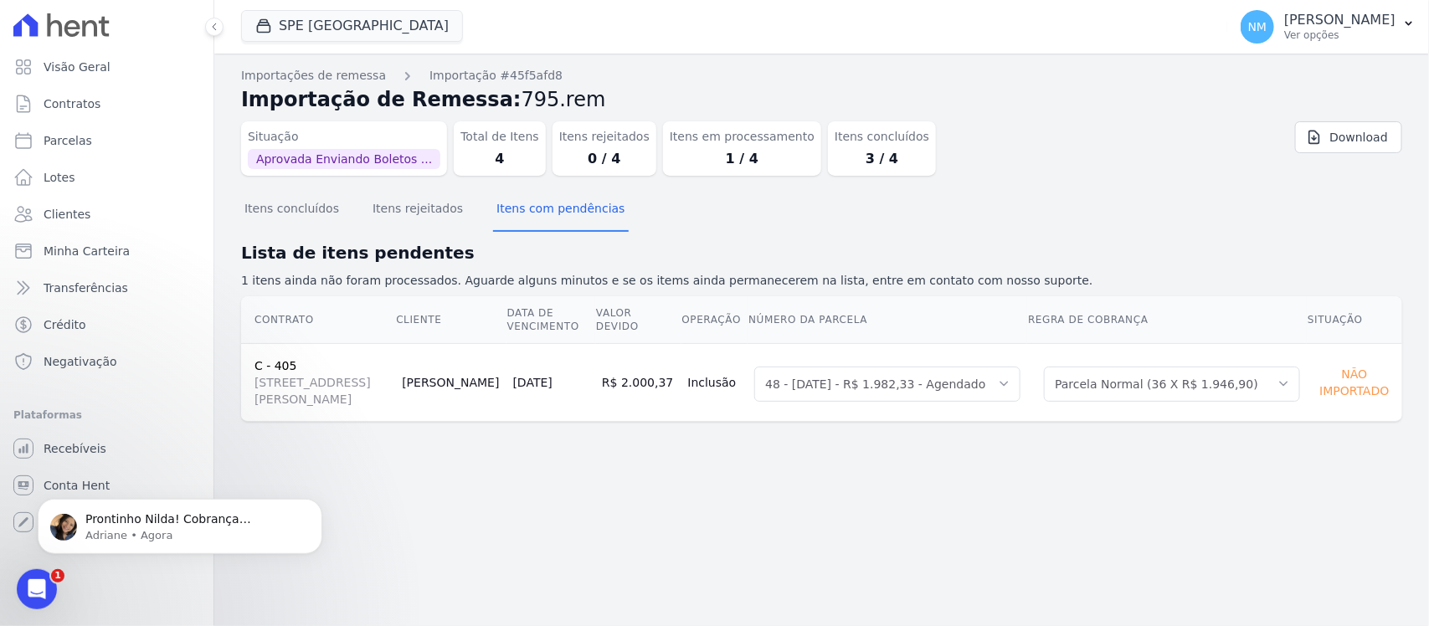
scroll to position [0, 0]
click at [160, 524] on p "Prontinho Nilda! Cobrança disponivel: https://app.hent.com.br/integrations/cnab…" at bounding box center [193, 519] width 216 height 17
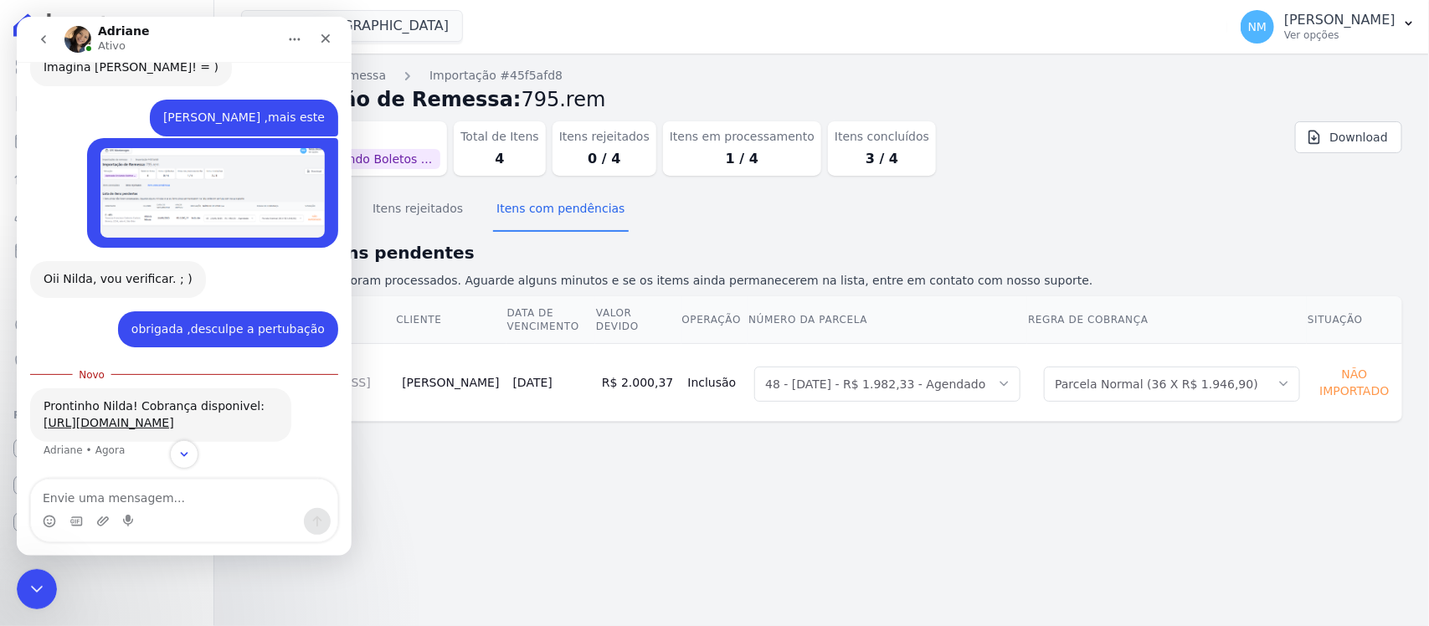
scroll to position [9550, 0]
click at [173, 416] on link "https://app.hent.com.br/integrations/cnab/cobranca_file_imports/2df9fbbe-6561-4…" at bounding box center [109, 422] width 131 height 13
drag, startPoint x: 49, startPoint y: 578, endPoint x: 116, endPoint y: 1129, distance: 555.9
click at [52, 576] on div "Encerramento do Messenger da Intercom" at bounding box center [34, 587] width 40 height 40
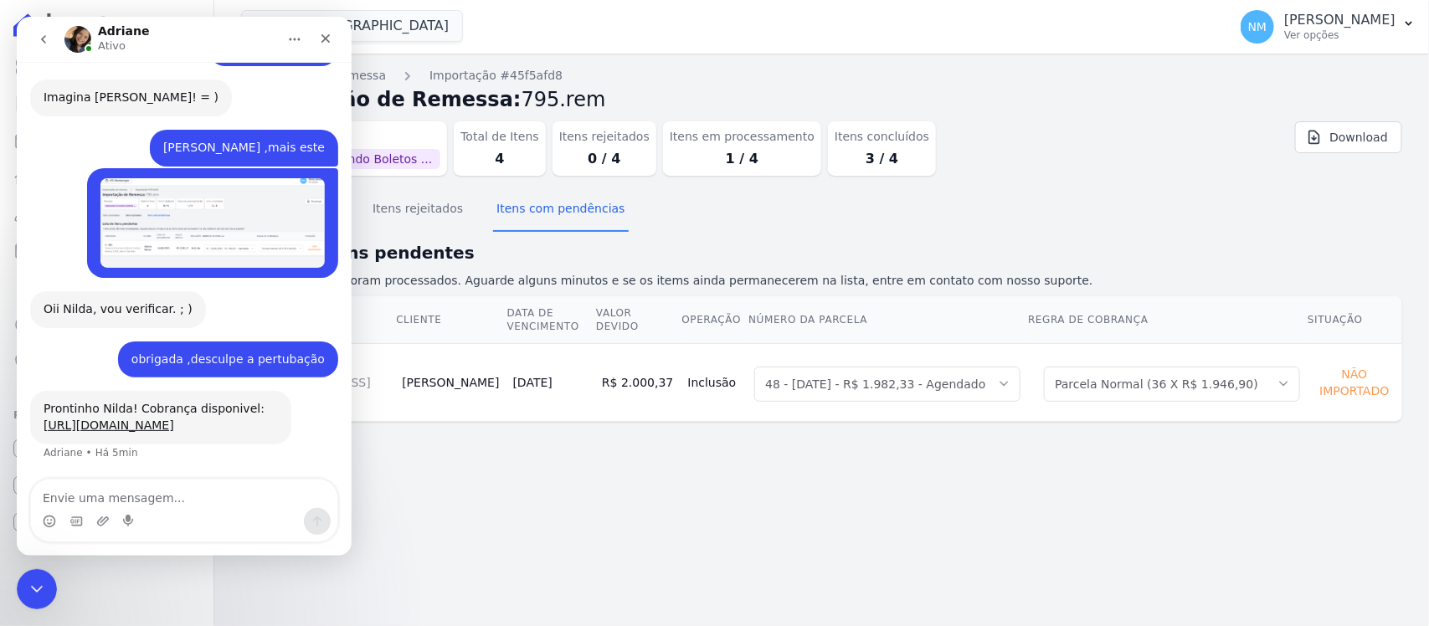
scroll to position [9522, 0]
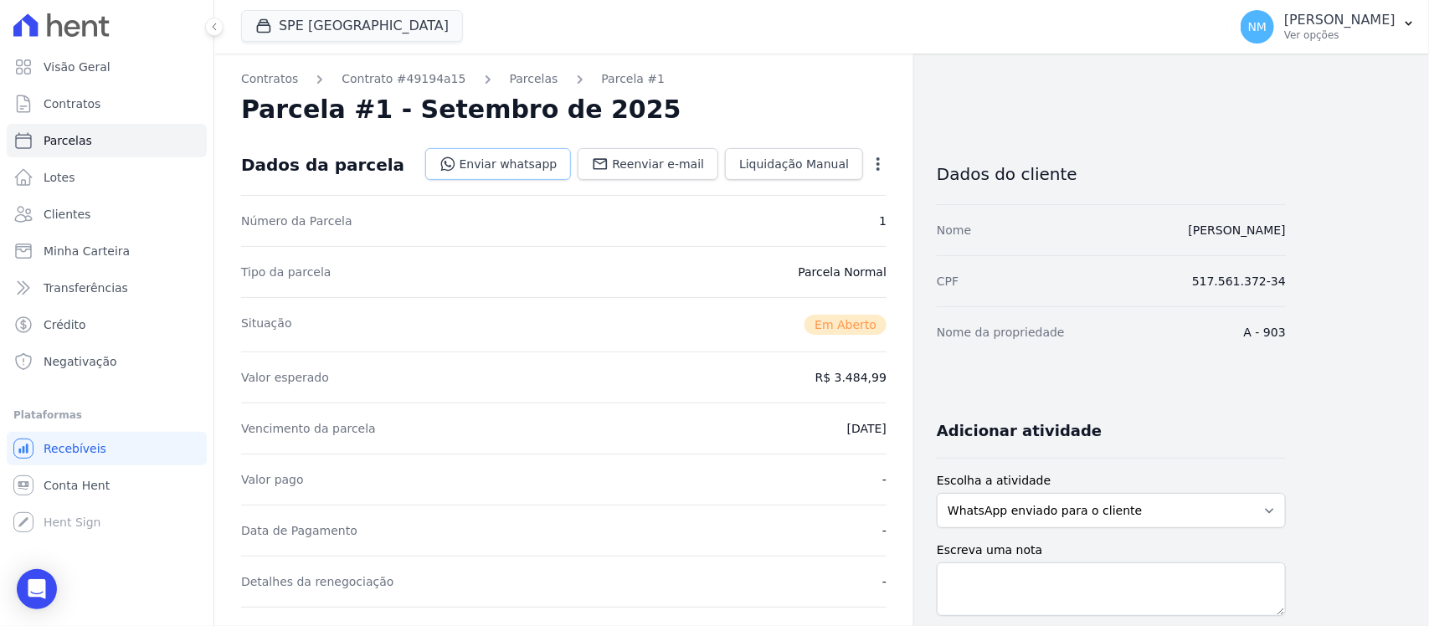
click at [544, 168] on link "Enviar whatsapp" at bounding box center [498, 164] width 147 height 32
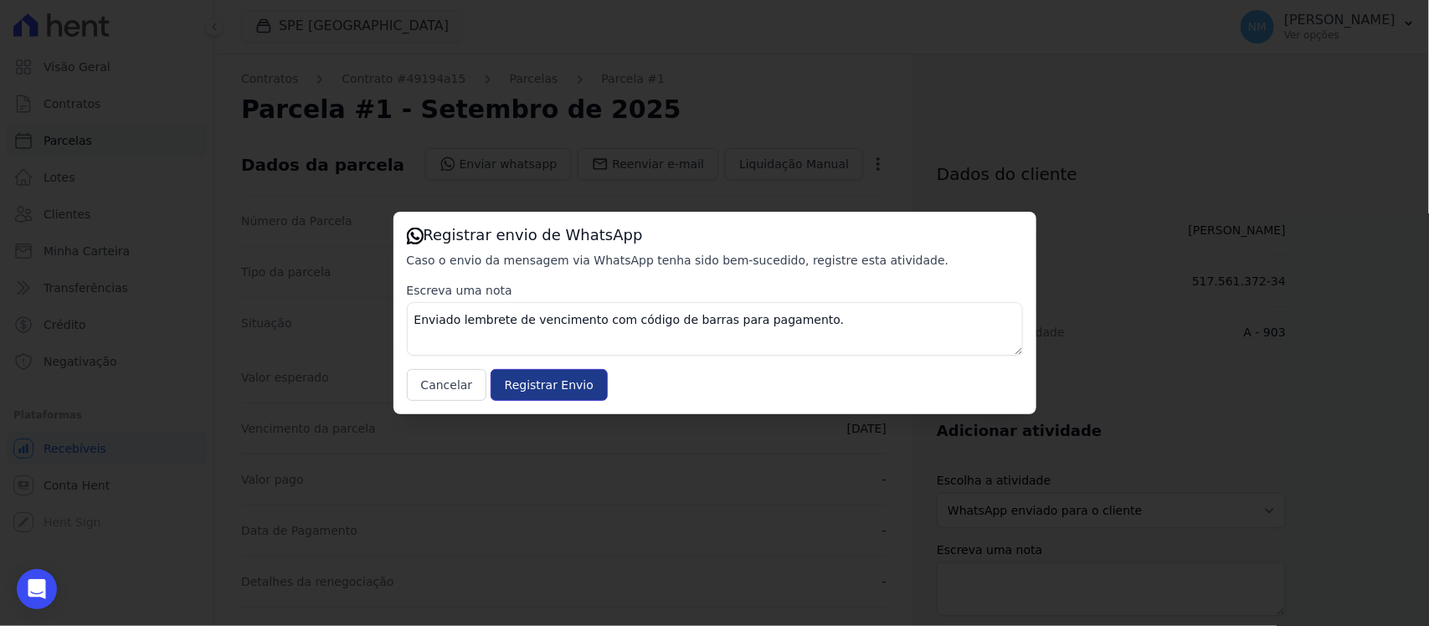
click at [557, 381] on input "Registrar Envio" at bounding box center [549, 385] width 117 height 32
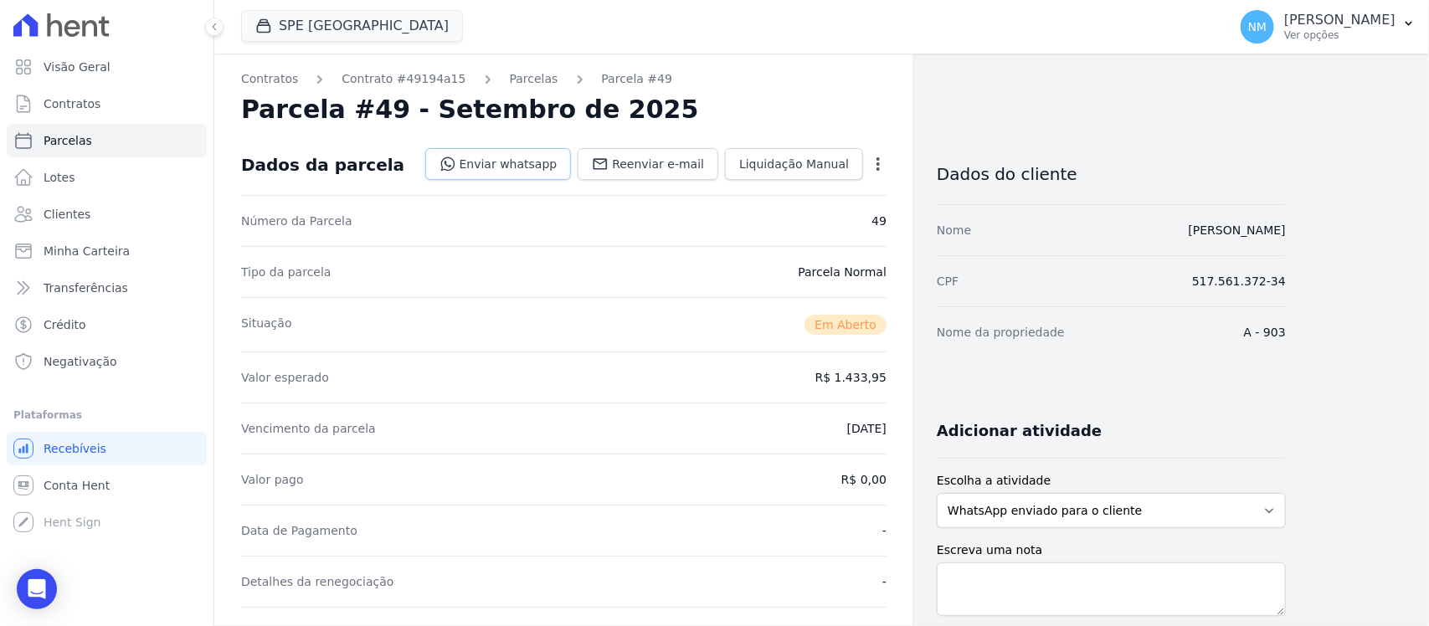
drag, startPoint x: 533, startPoint y: 159, endPoint x: 544, endPoint y: 157, distance: 12.0
click at [533, 157] on link "Enviar whatsapp" at bounding box center [498, 164] width 147 height 32
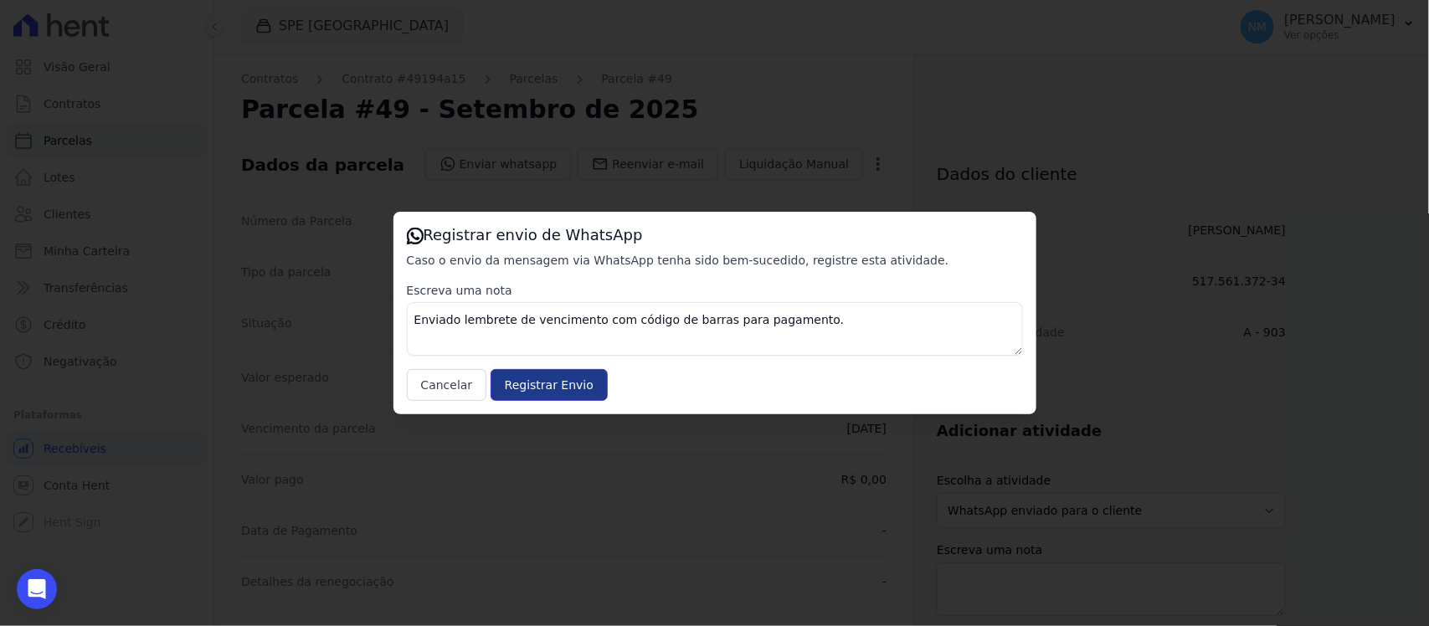
click at [568, 382] on input "Registrar Envio" at bounding box center [549, 385] width 117 height 32
click at [563, 373] on input "Registrar Envio" at bounding box center [549, 385] width 117 height 32
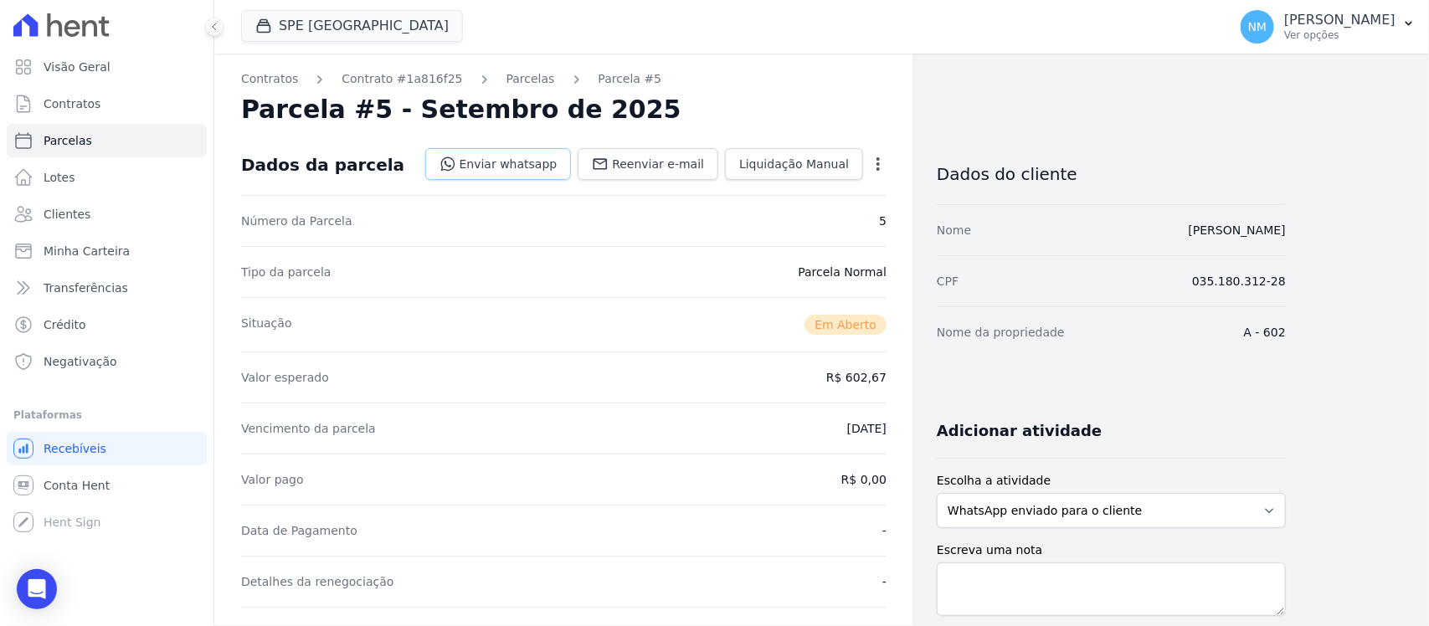
drag, startPoint x: 534, startPoint y: 168, endPoint x: 558, endPoint y: 168, distance: 24.3
click at [534, 168] on link "Enviar whatsapp" at bounding box center [498, 164] width 147 height 32
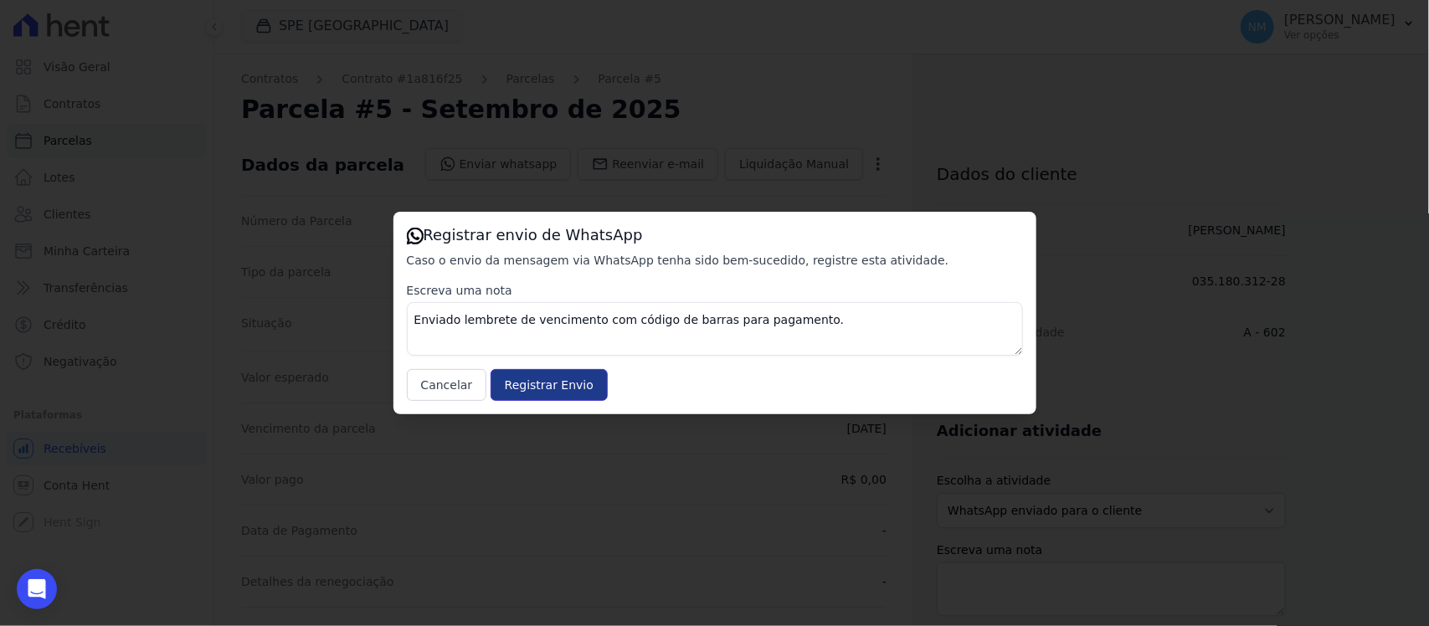
click at [533, 383] on input "Registrar Envio" at bounding box center [549, 385] width 117 height 32
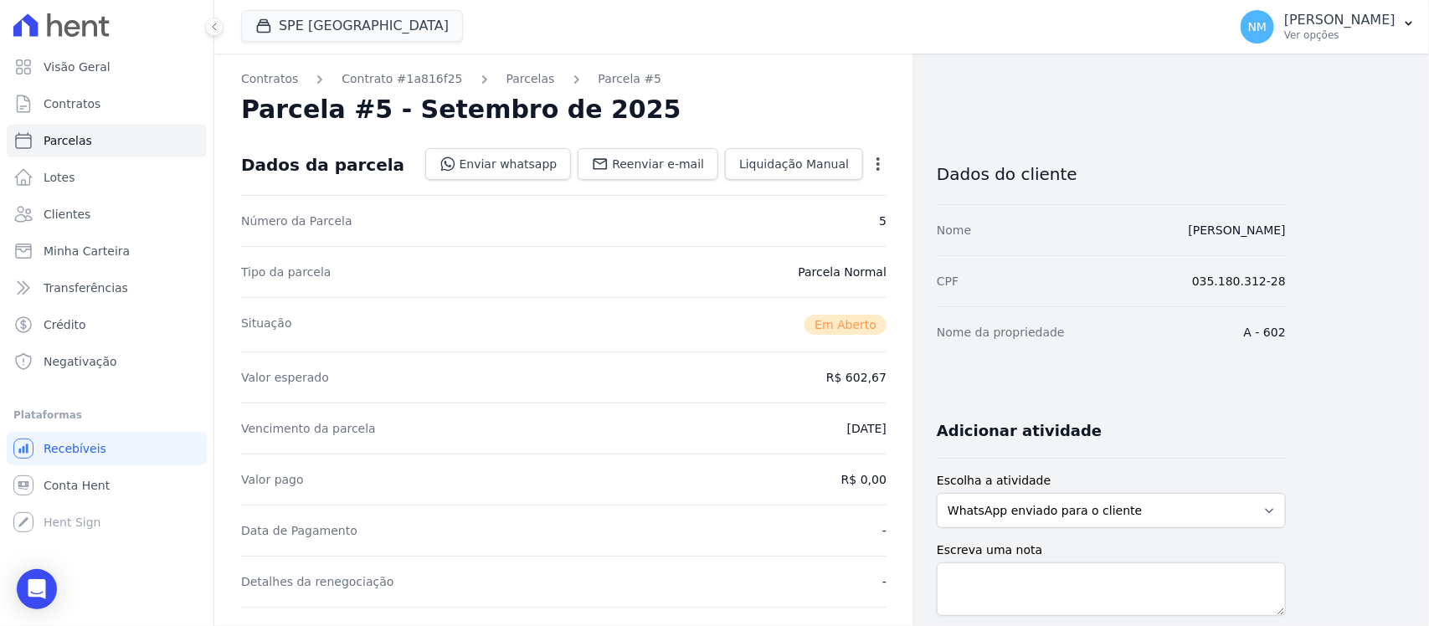
click at [570, 392] on div "Valor esperado R$ 602,67" at bounding box center [564, 377] width 646 height 51
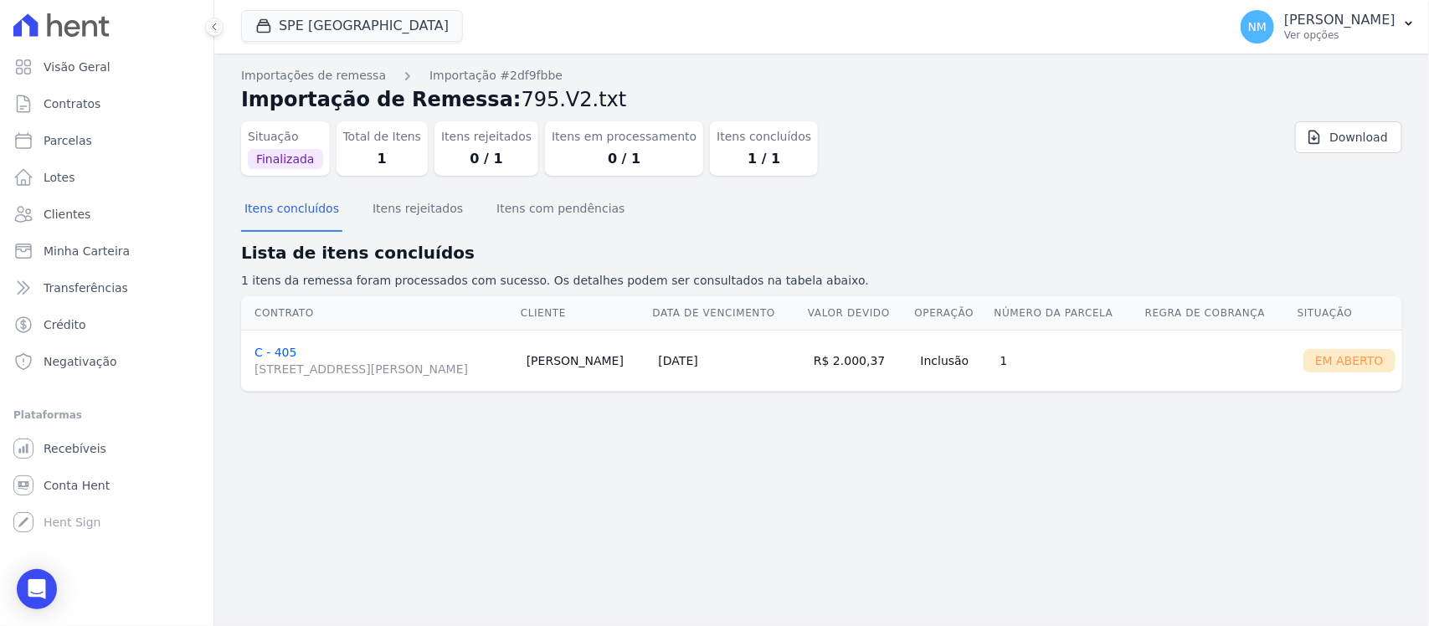
click at [279, 349] on link "C - 405 [STREET_ADDRESS][PERSON_NAME]" at bounding box center [384, 362] width 259 height 32
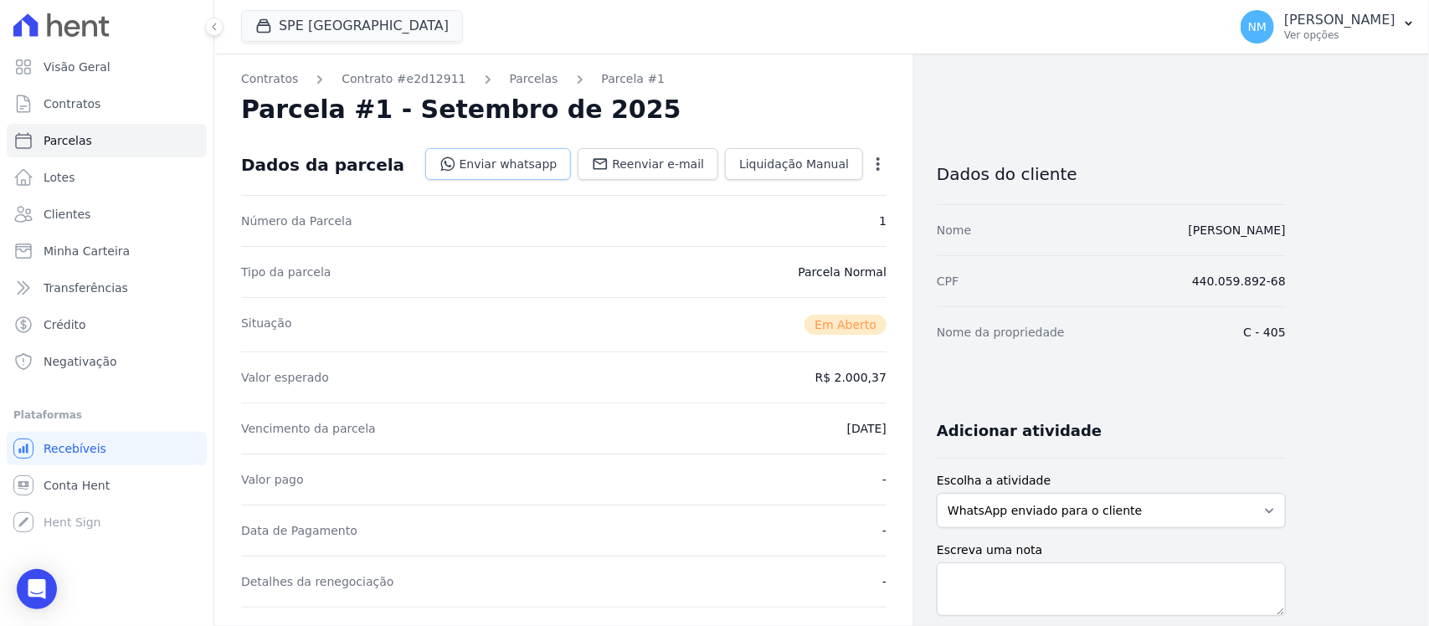
click at [529, 159] on link "Enviar whatsapp" at bounding box center [498, 164] width 147 height 32
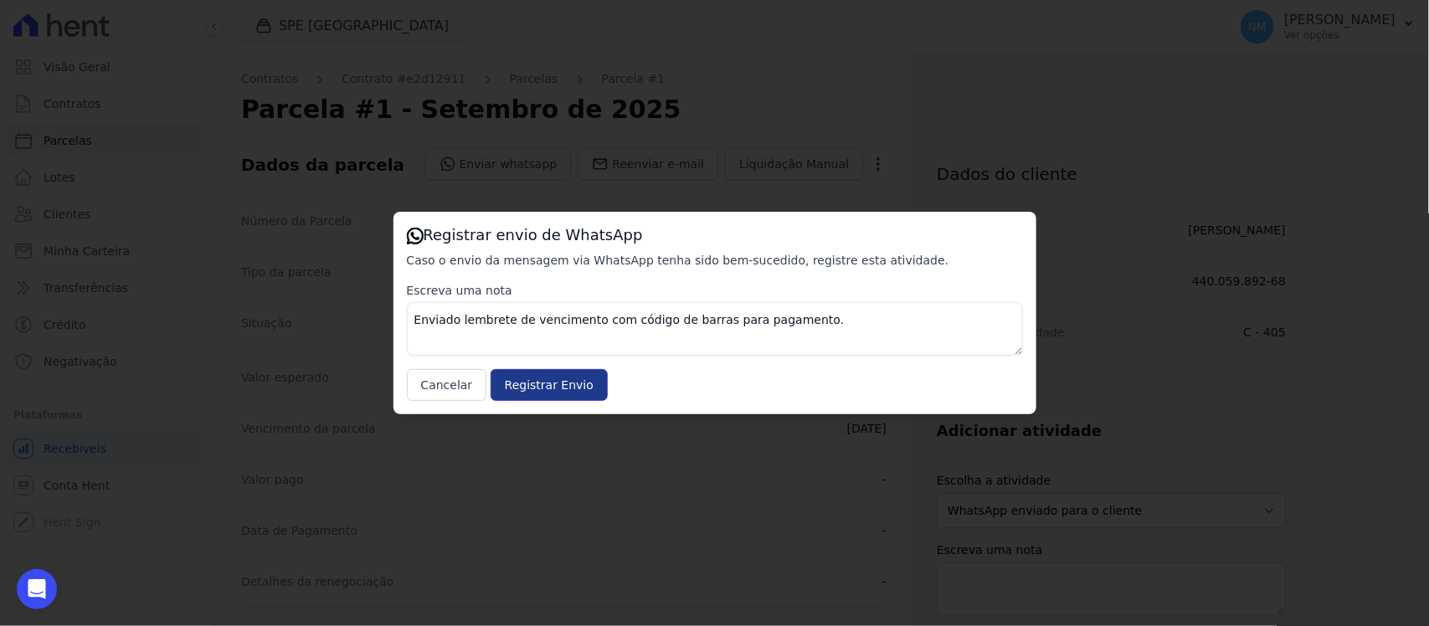
drag, startPoint x: 558, startPoint y: 383, endPoint x: 780, endPoint y: 258, distance: 255.0
click at [561, 381] on input "Registrar Envio" at bounding box center [549, 385] width 117 height 32
